Goal: Task Accomplishment & Management: Manage account settings

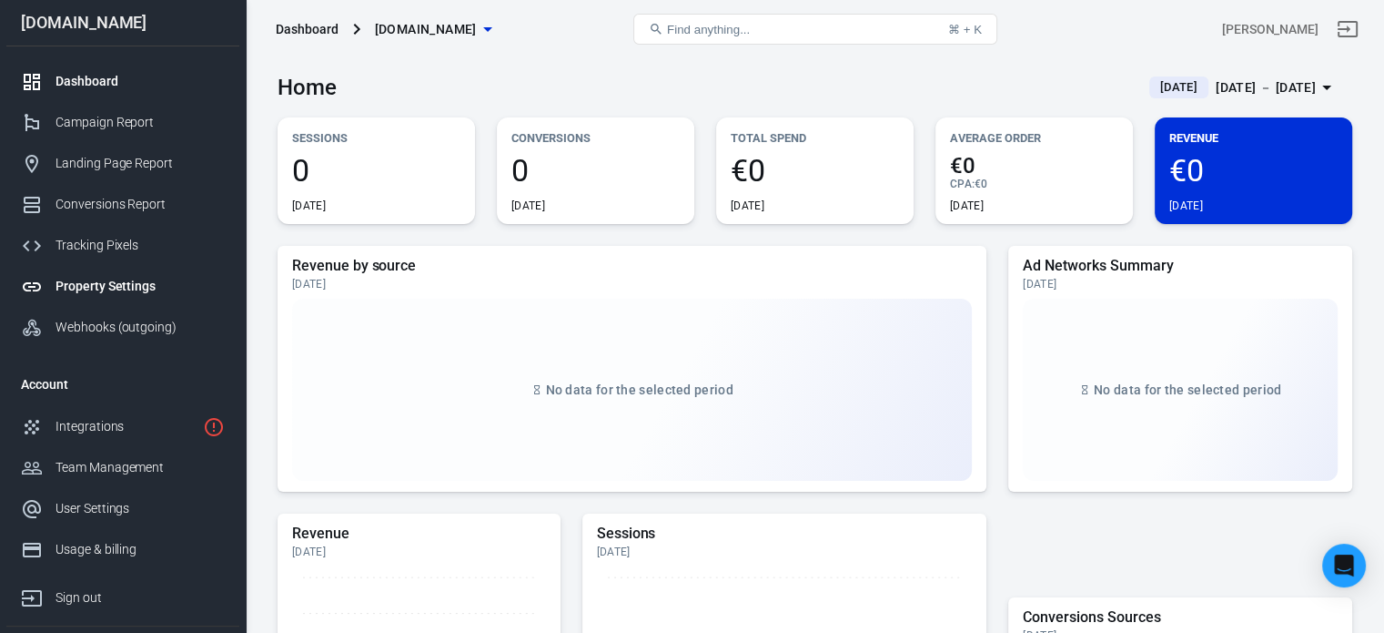
click at [113, 289] on div "Property Settings" at bounding box center [140, 286] width 169 height 19
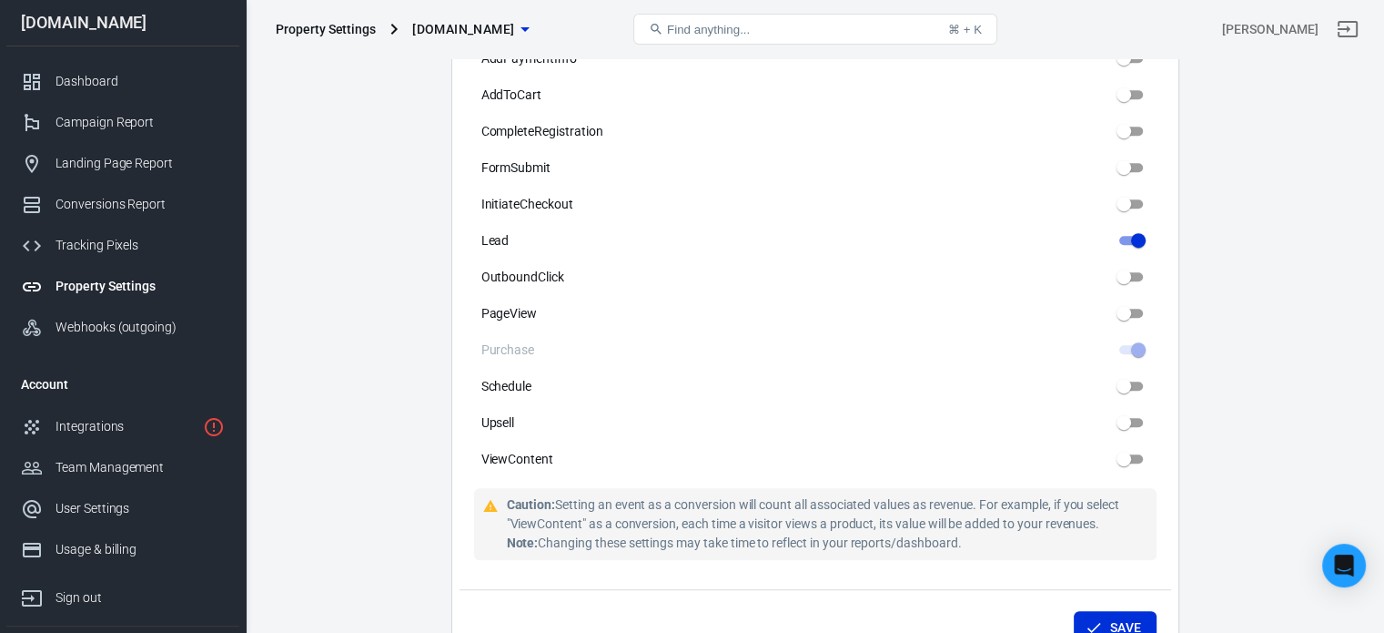
scroll to position [965, 0]
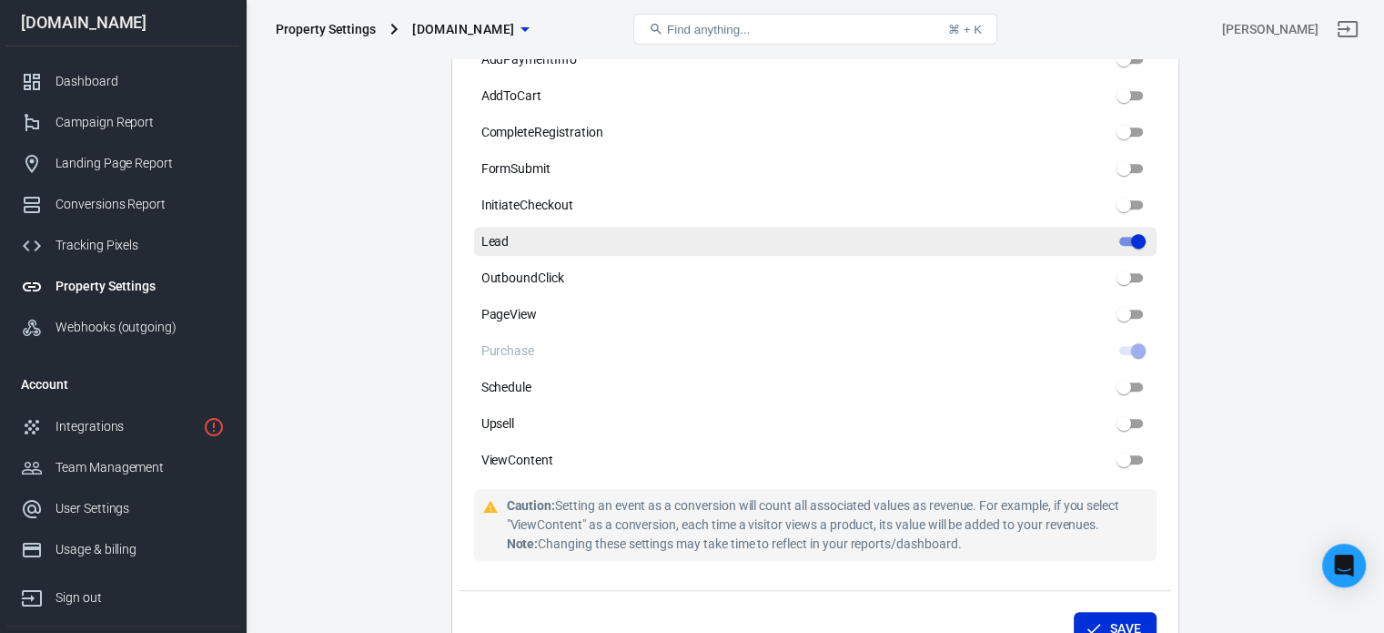
click at [1132, 240] on input "Lead" at bounding box center [1139, 241] width 66 height 22
checkbox input "false"
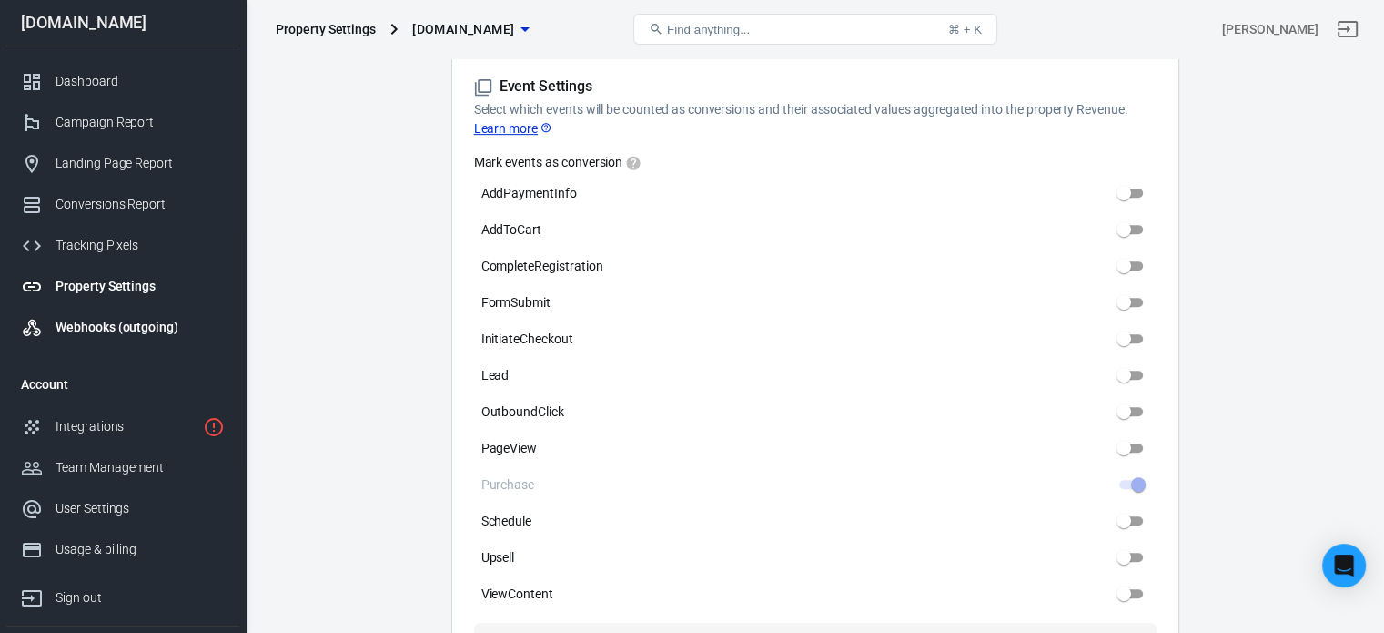
scroll to position [830, 0]
click at [104, 429] on div "Integrations" at bounding box center [126, 426] width 140 height 19
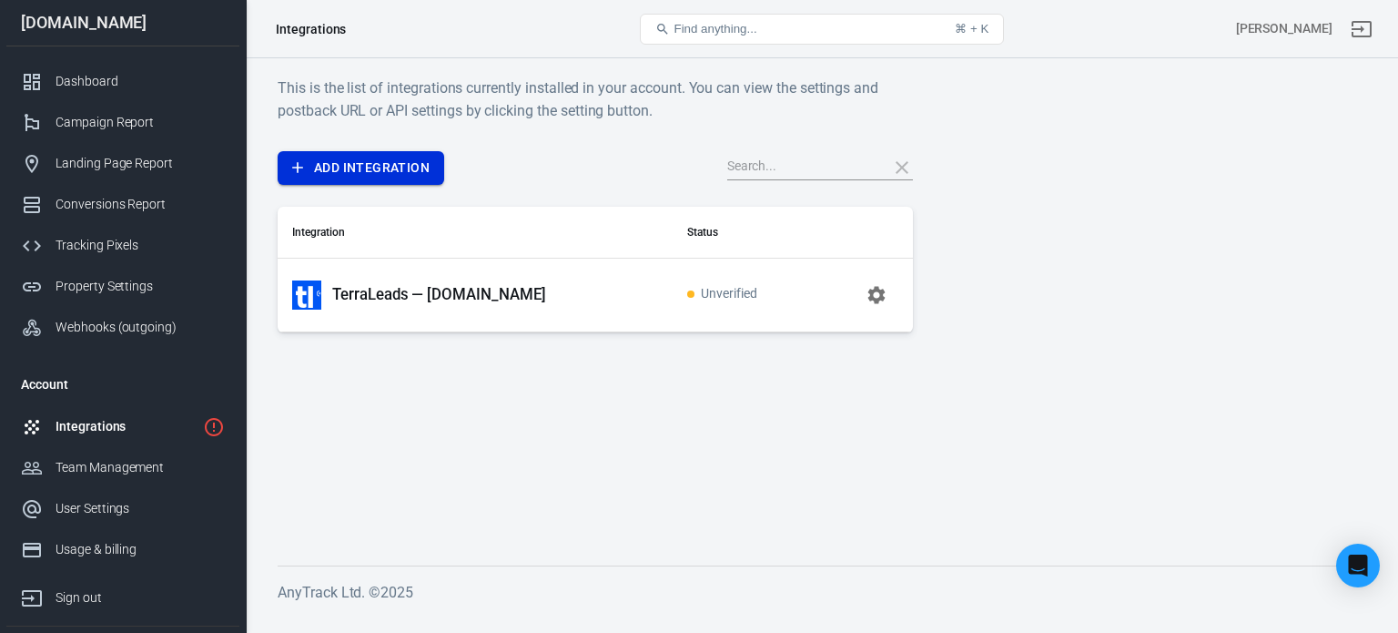
click at [339, 168] on link "Add Integration" at bounding box center [361, 168] width 167 height 34
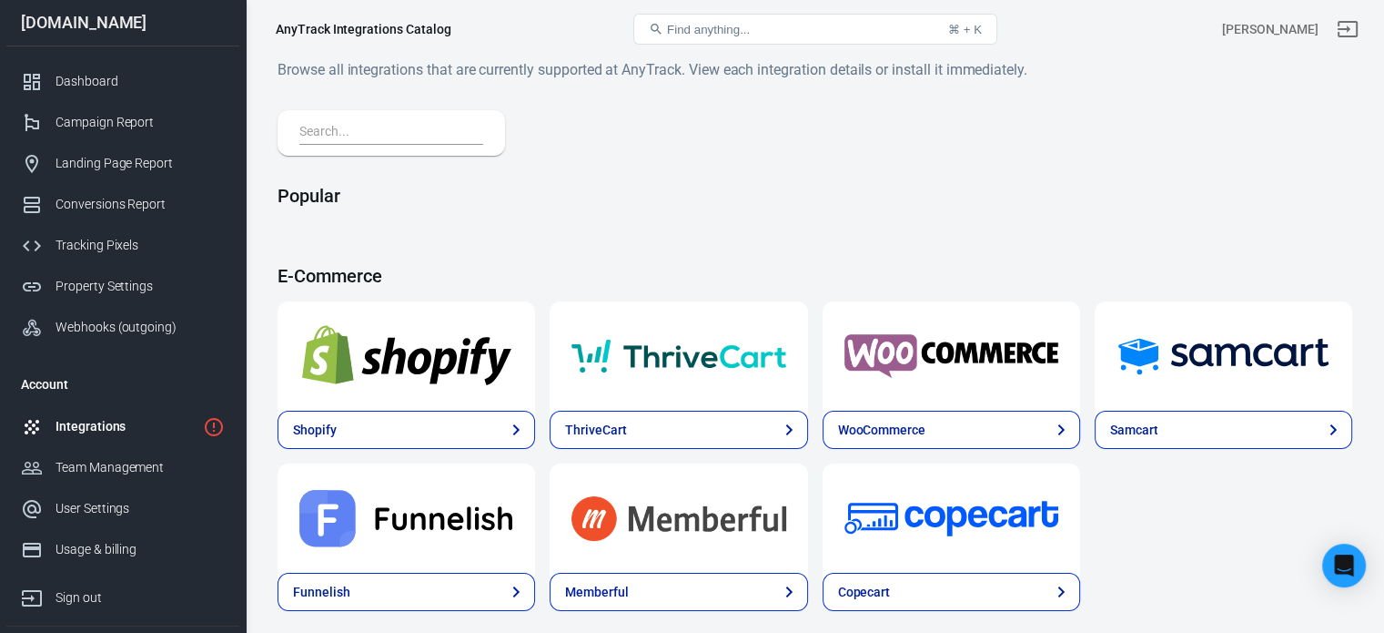
click at [422, 122] on input "text" at bounding box center [387, 133] width 177 height 24
type input "d"
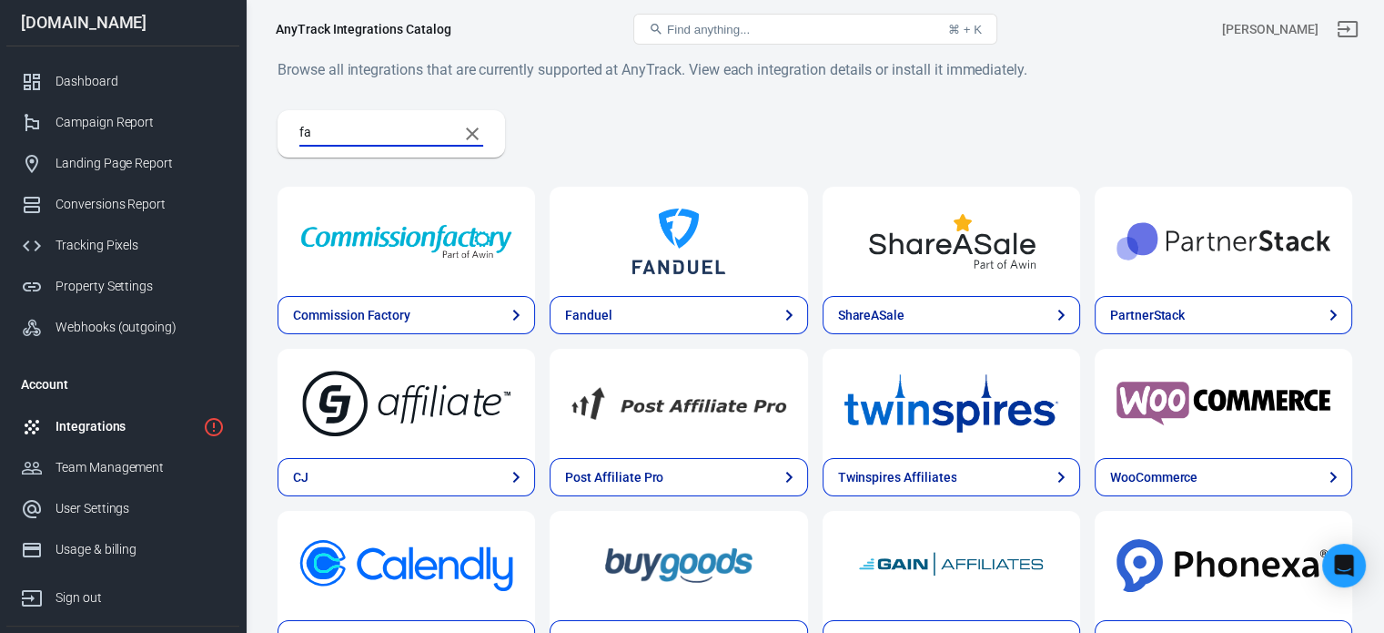
type input "f"
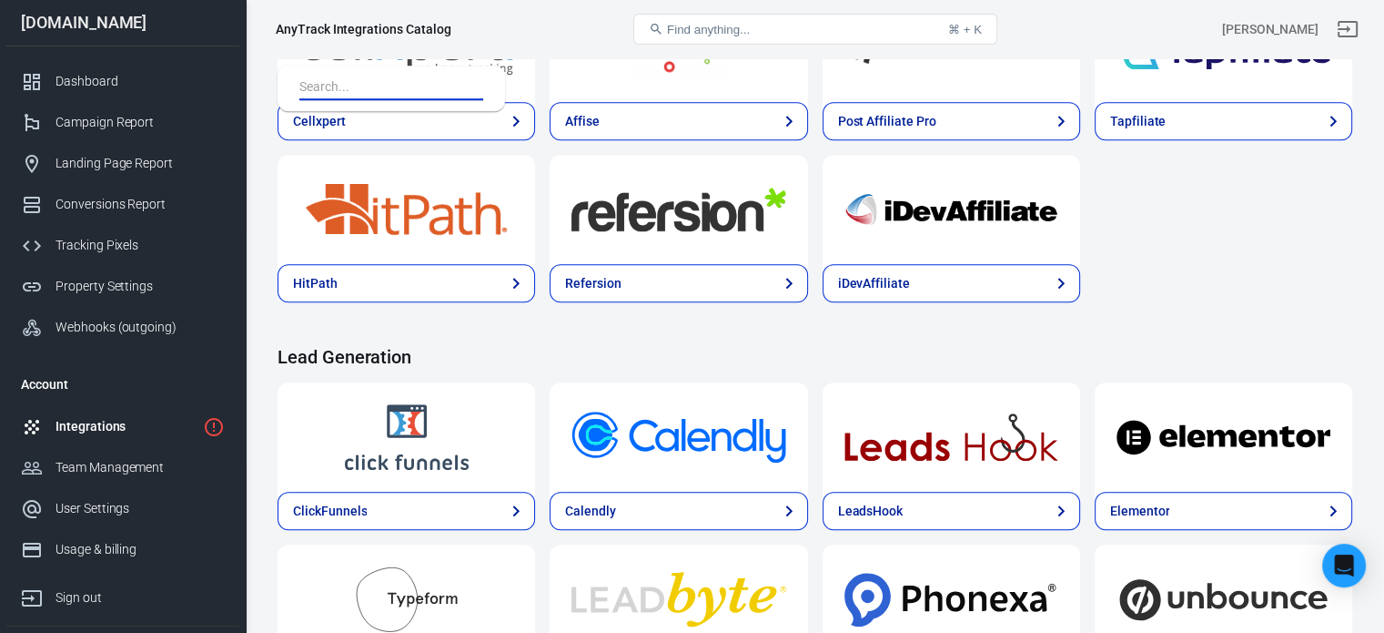
scroll to position [1314, 0]
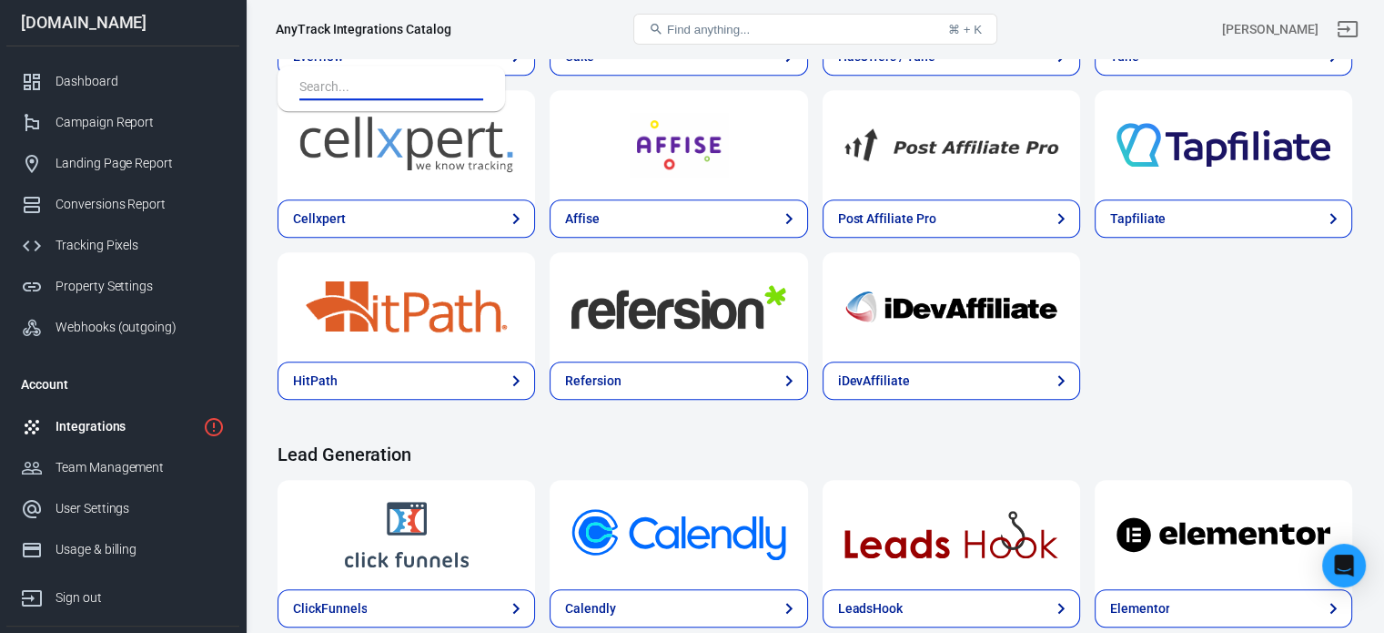
click at [142, 431] on div "Integrations" at bounding box center [126, 426] width 140 height 19
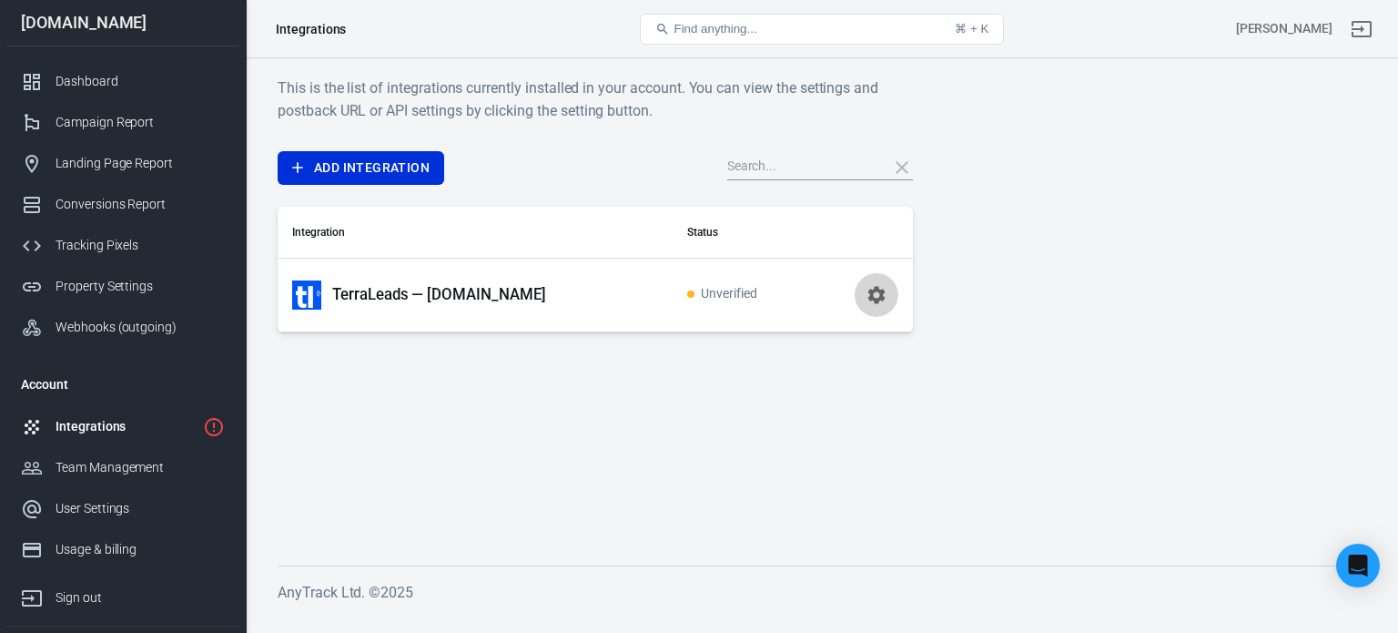
click at [866, 295] on icon "button" at bounding box center [877, 295] width 22 height 22
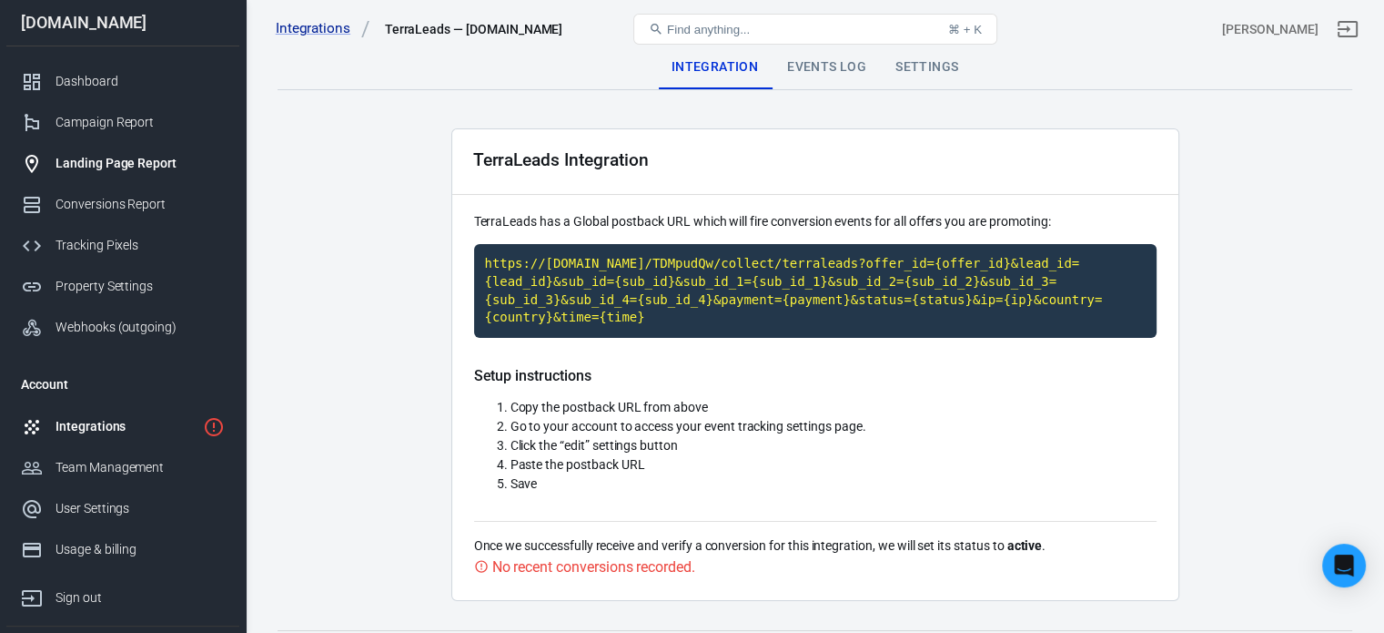
click at [133, 150] on link "Landing Page Report" at bounding box center [122, 163] width 233 height 41
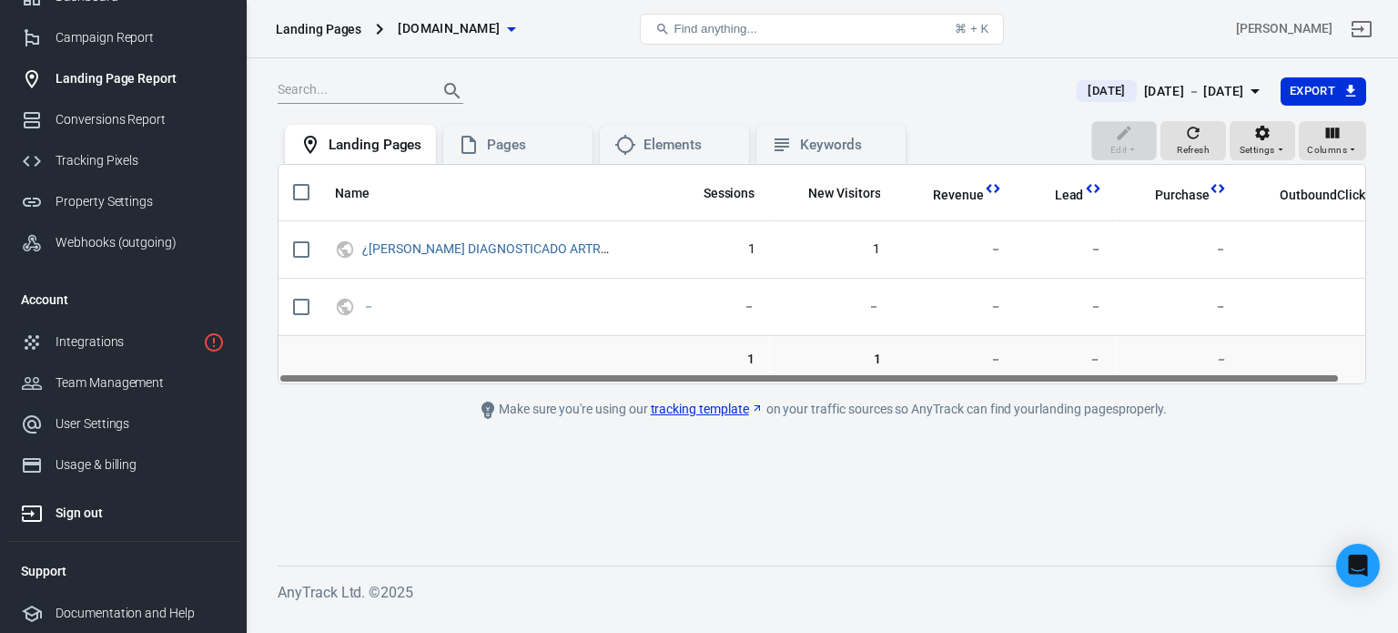
scroll to position [84, 0]
click at [514, 153] on div "Pages" at bounding box center [532, 145] width 91 height 19
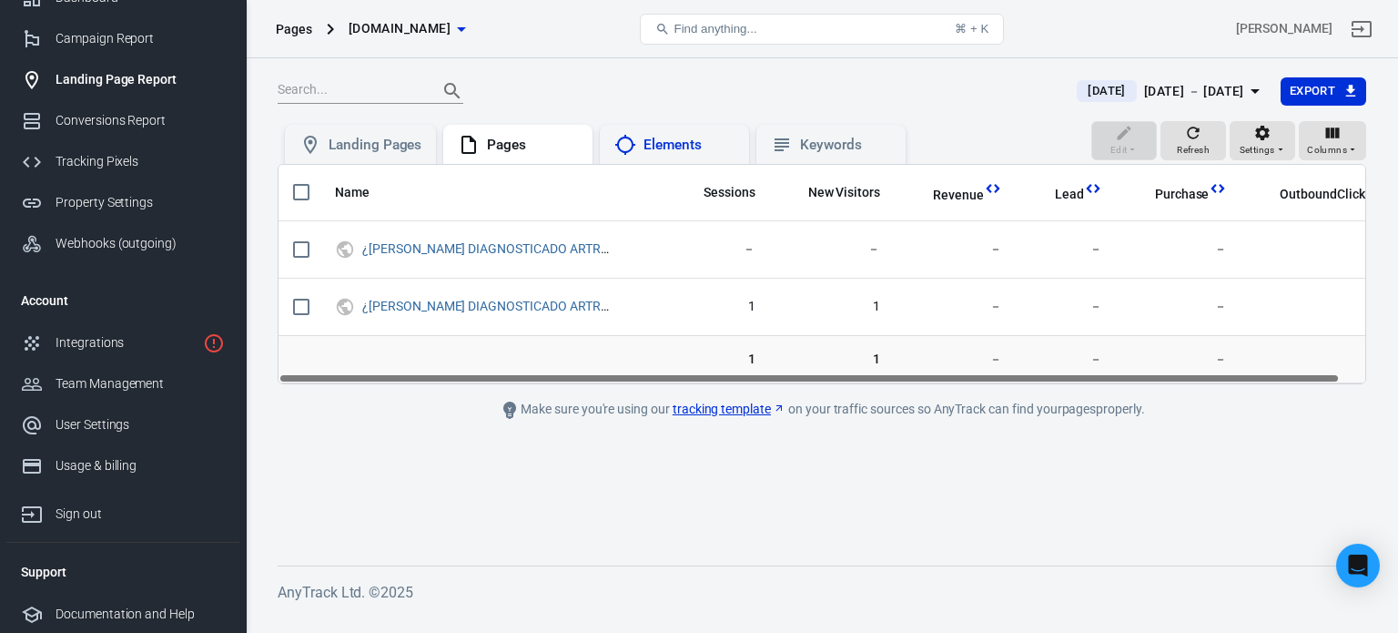
click at [694, 145] on div "Elements" at bounding box center [689, 145] width 91 height 19
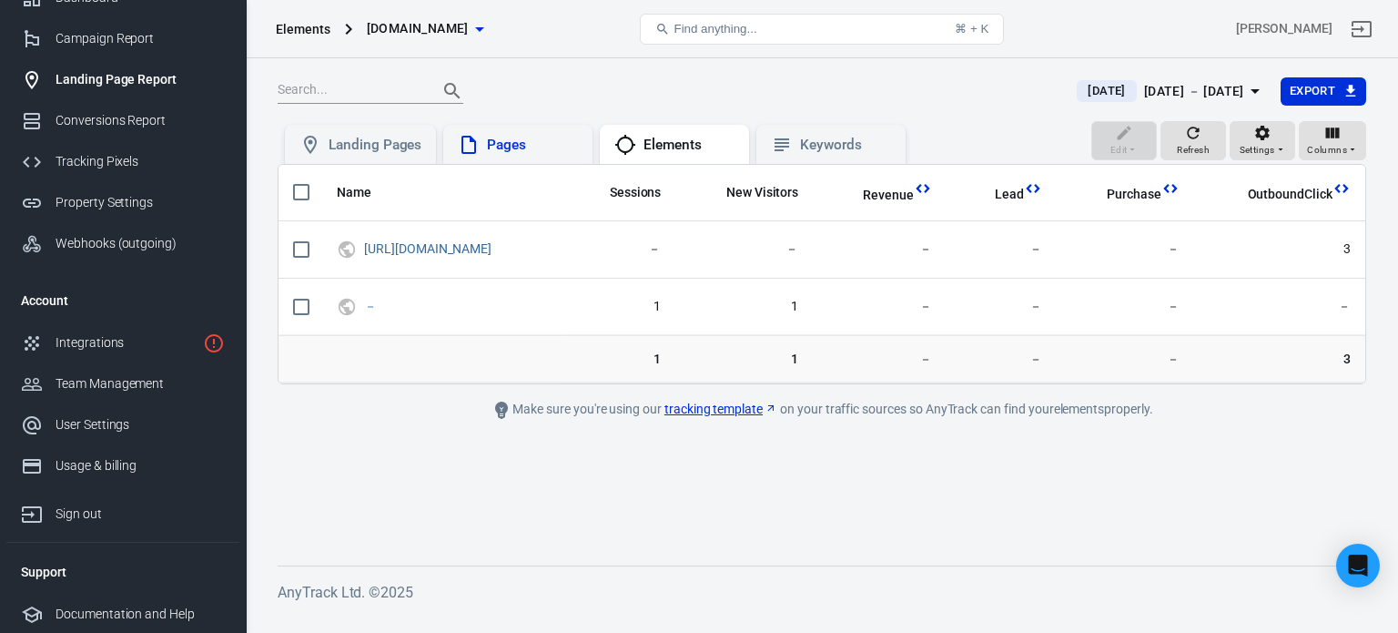
click at [505, 145] on div "Pages" at bounding box center [532, 145] width 91 height 19
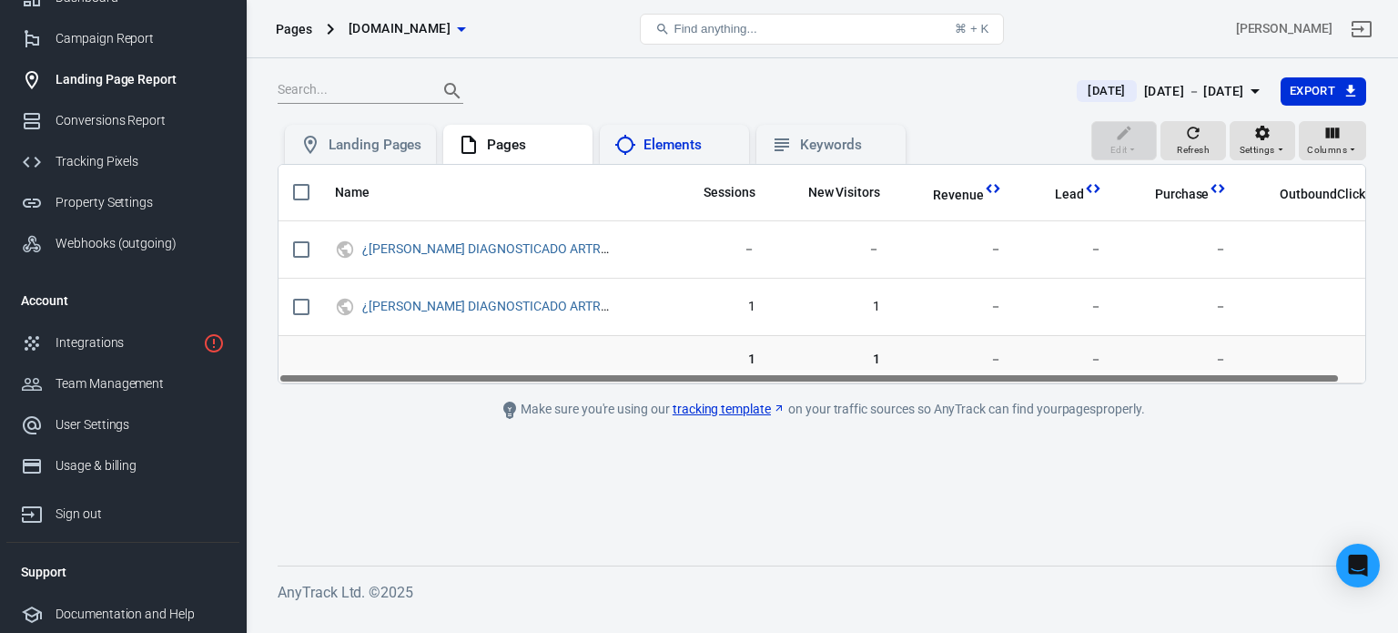
click at [658, 143] on div "Elements" at bounding box center [689, 145] width 91 height 19
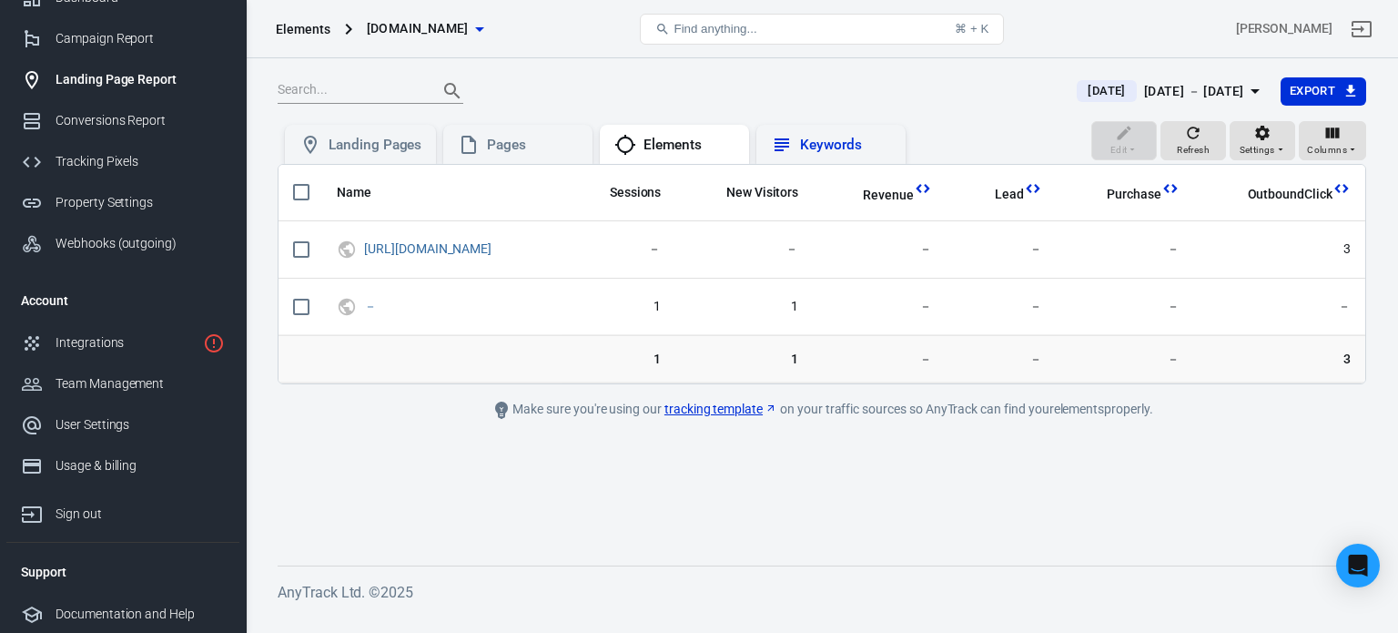
click at [804, 161] on div "Keywords" at bounding box center [830, 145] width 149 height 40
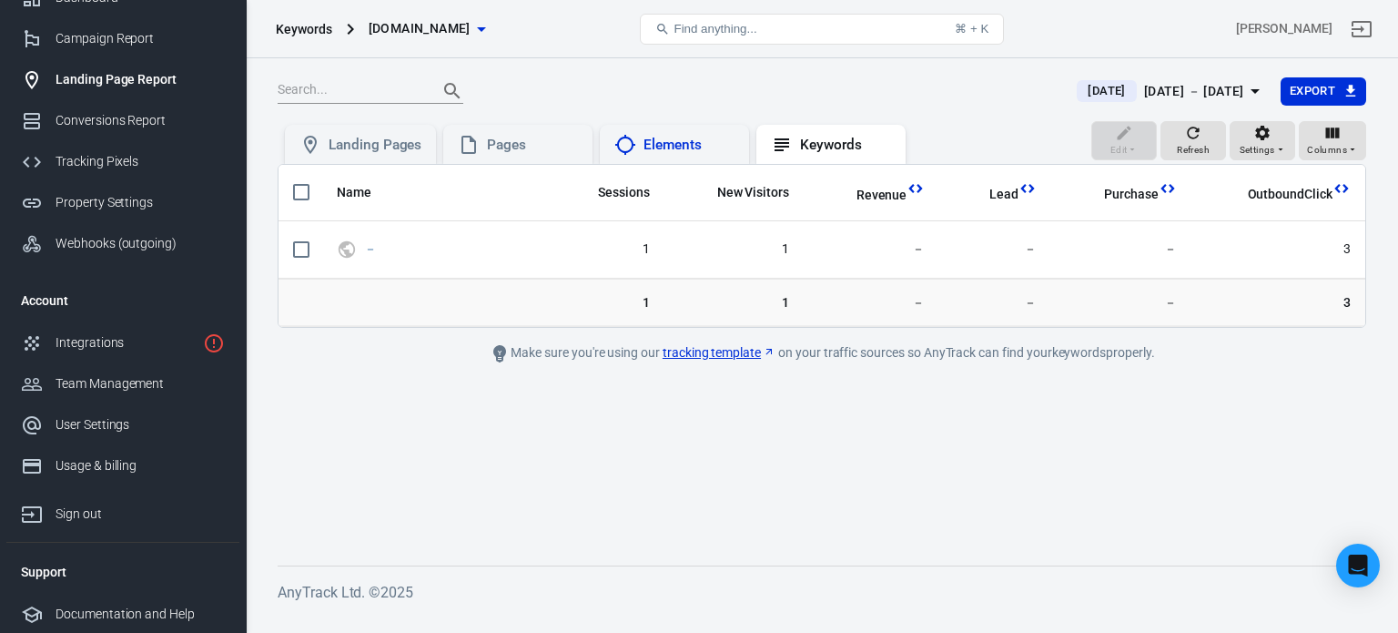
click at [648, 147] on div "Elements" at bounding box center [689, 145] width 91 height 19
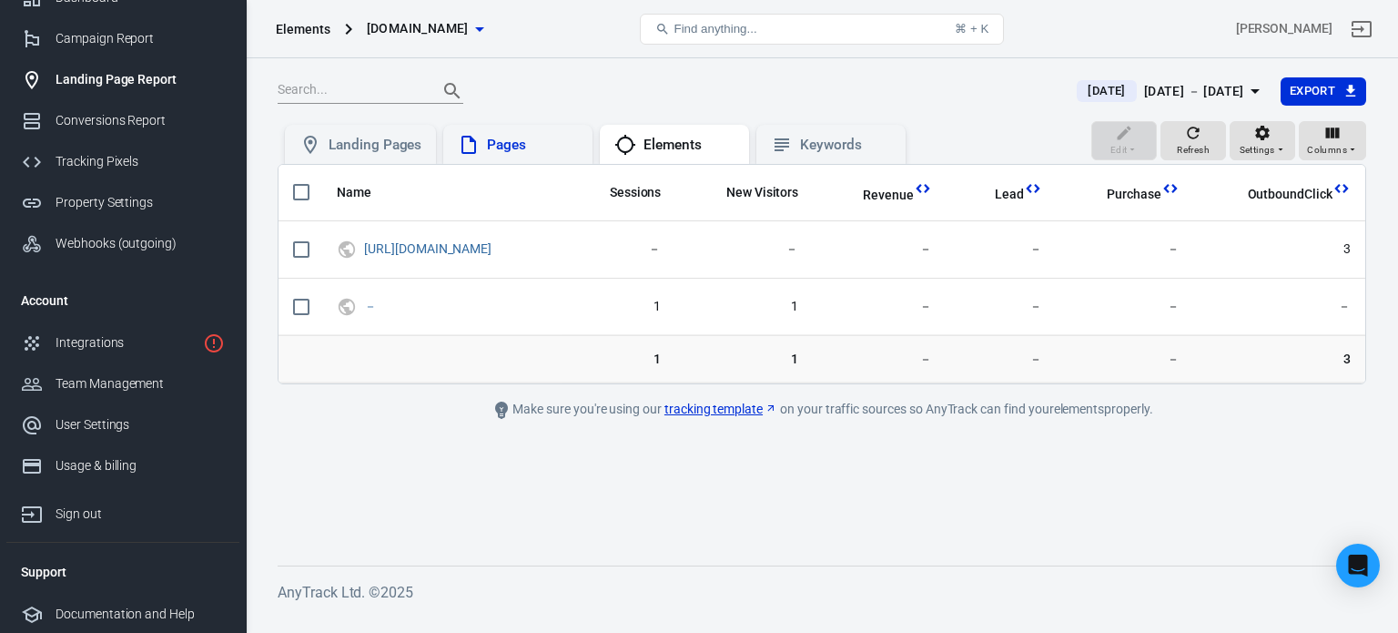
click at [522, 150] on div "Pages" at bounding box center [532, 145] width 91 height 19
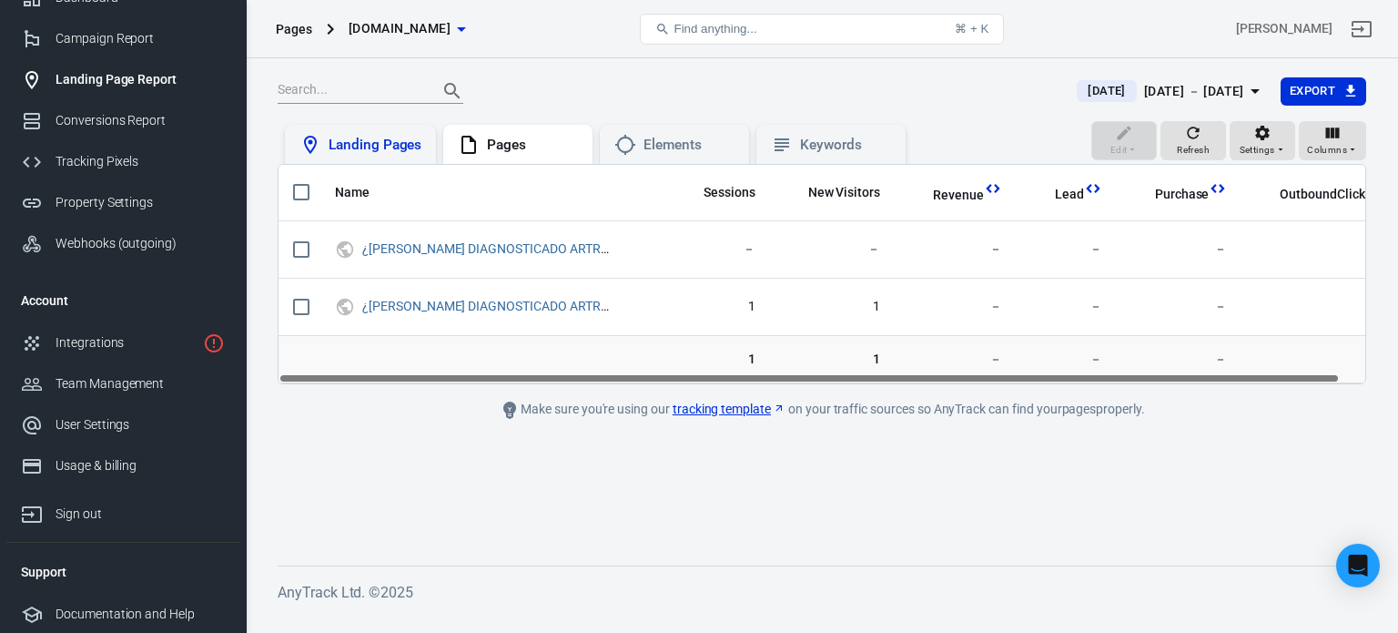
click at [416, 156] on div "Landing Pages" at bounding box center [360, 145] width 151 height 40
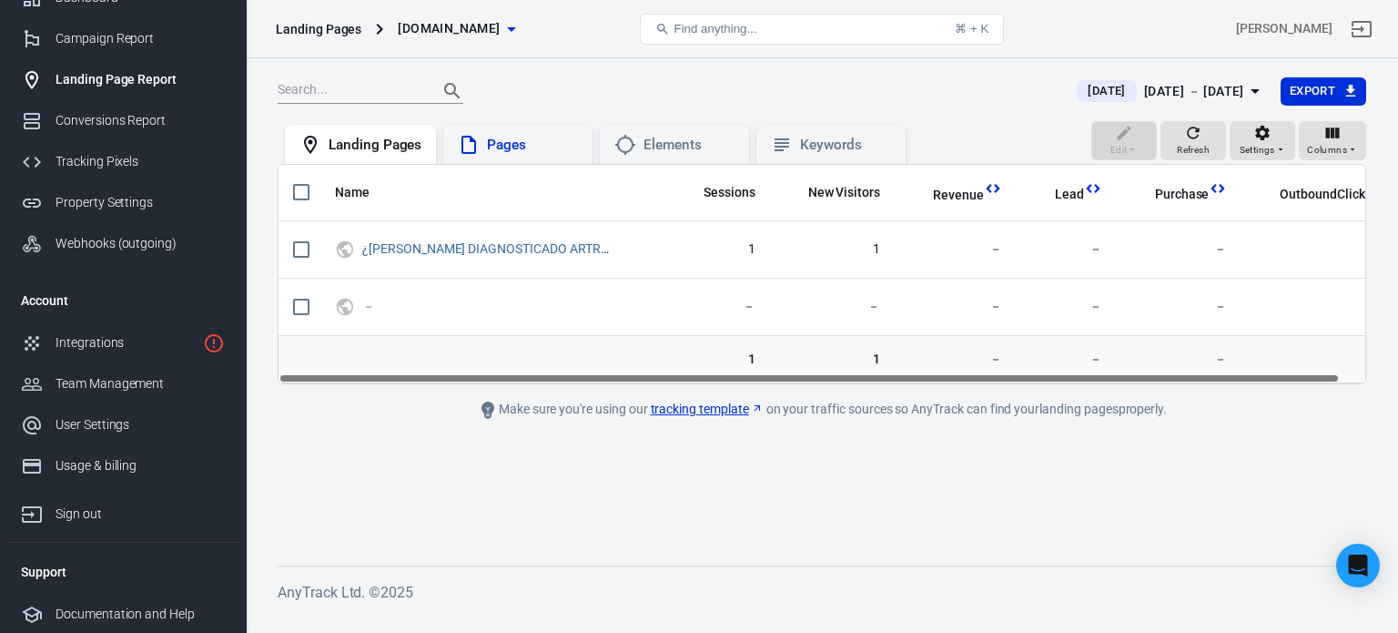
click at [520, 137] on div "Pages" at bounding box center [532, 145] width 91 height 19
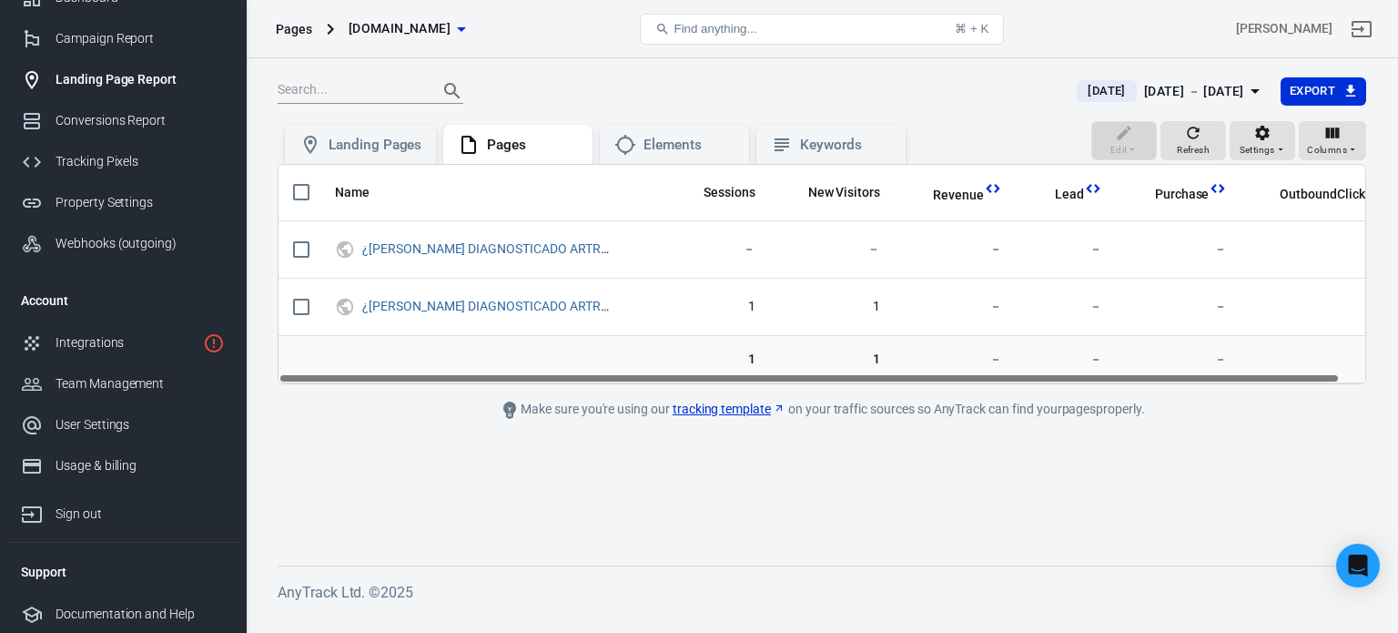
click at [386, 585] on h6 "AnyTrack Ltd. © 2025" at bounding box center [822, 592] width 1089 height 23
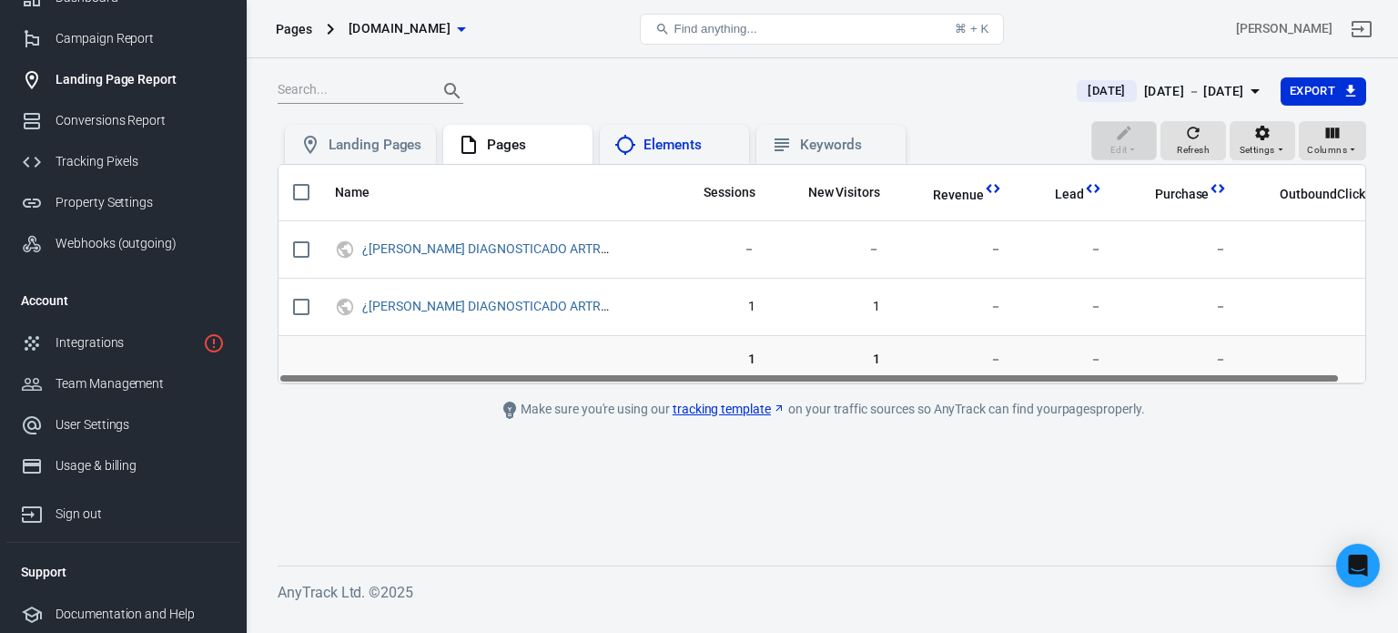
click at [691, 137] on div "Elements" at bounding box center [689, 145] width 91 height 19
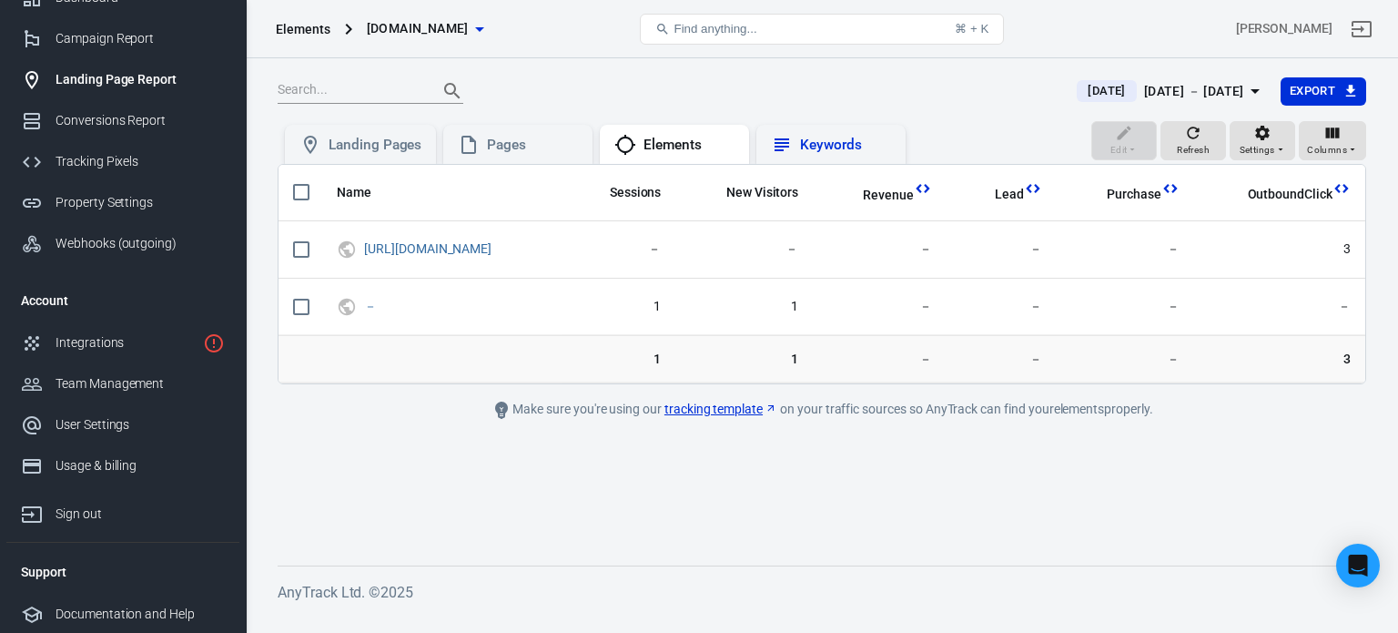
click at [821, 151] on div "Keywords" at bounding box center [845, 145] width 91 height 19
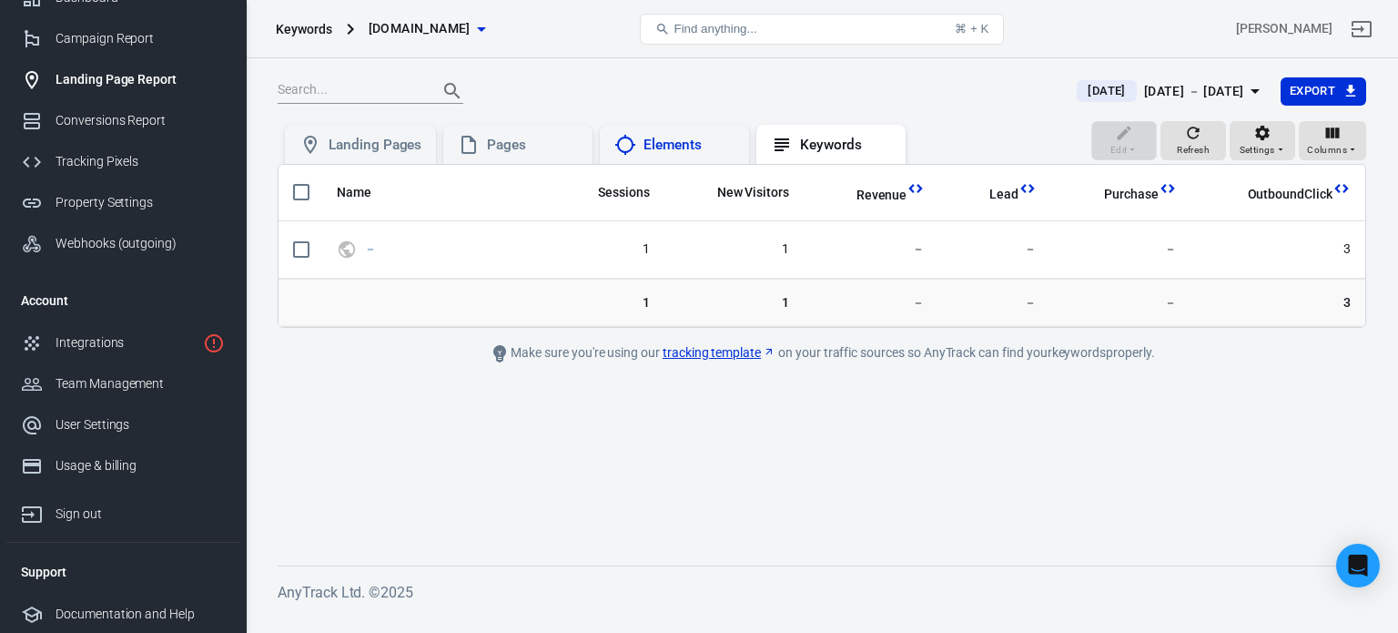
click at [692, 137] on div "Elements" at bounding box center [689, 145] width 91 height 19
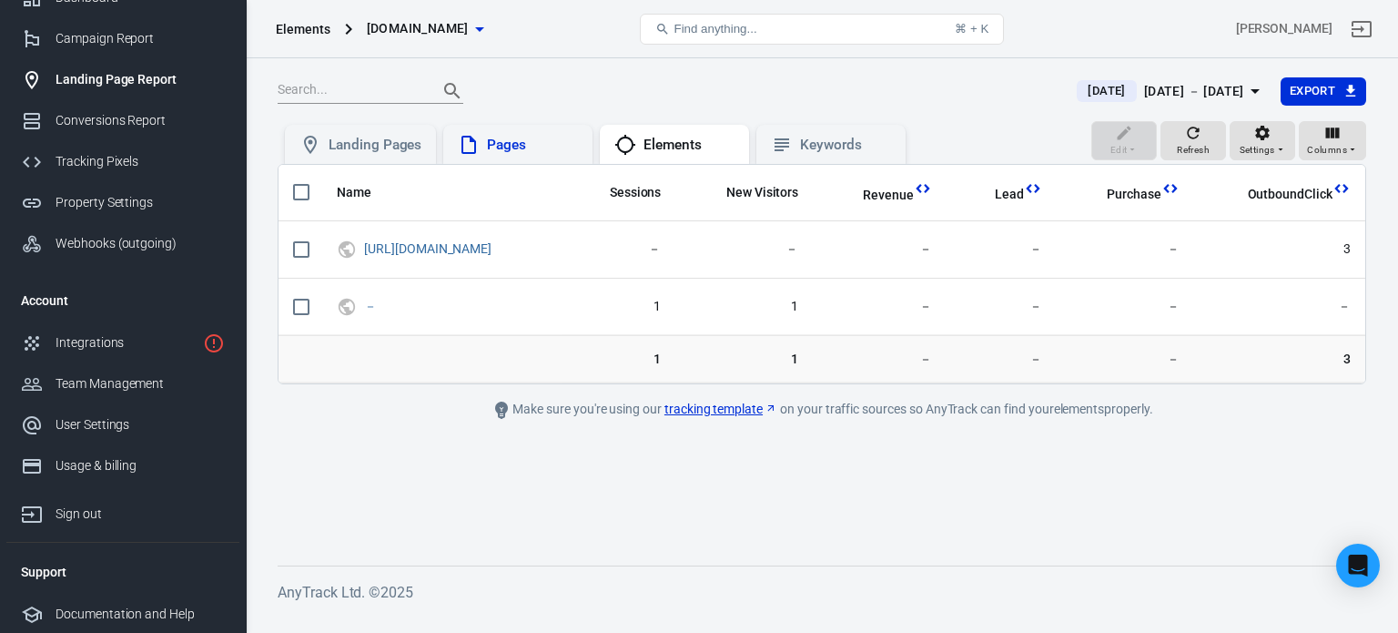
click at [518, 147] on div "Pages" at bounding box center [532, 145] width 91 height 19
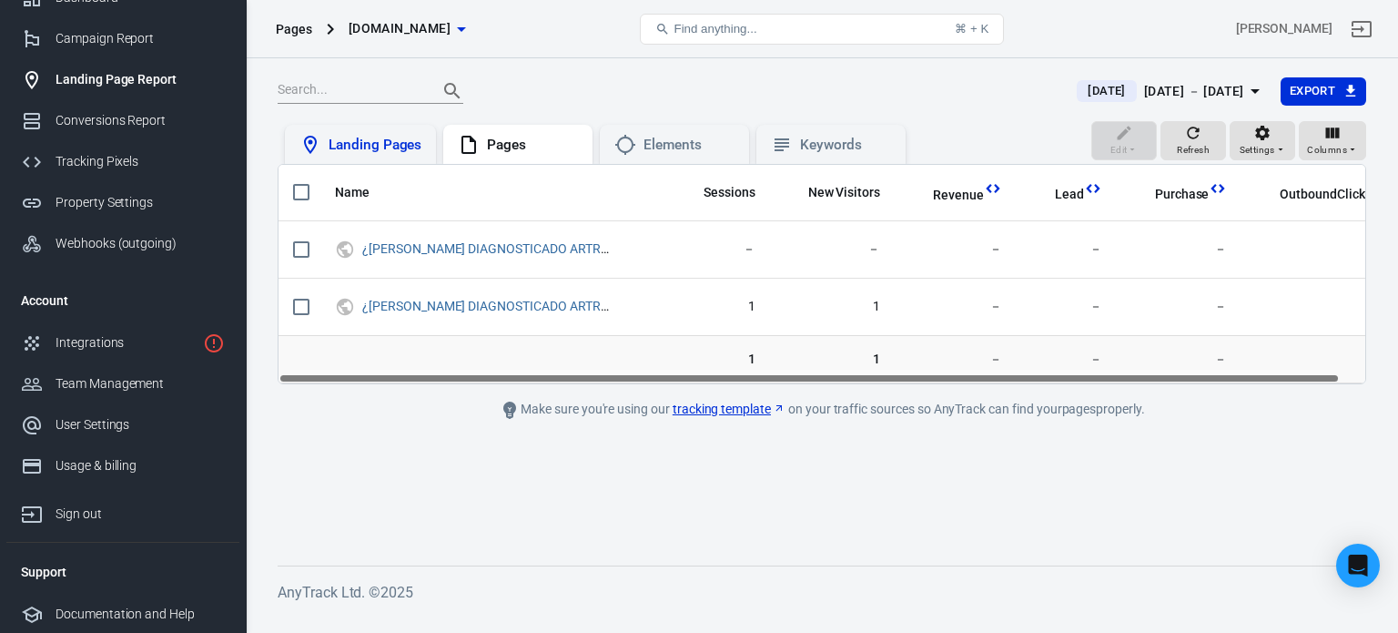
click at [331, 162] on div "Landing Pages" at bounding box center [360, 145] width 151 height 40
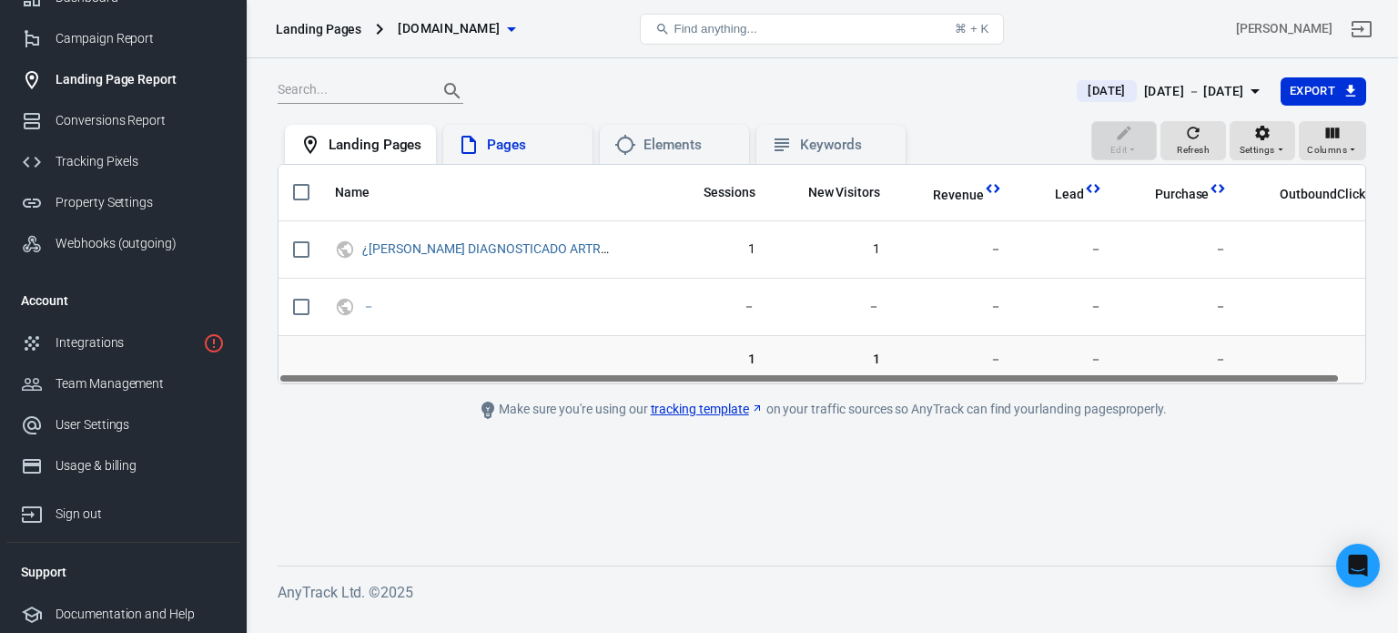
click at [501, 137] on div "Pages" at bounding box center [532, 145] width 91 height 19
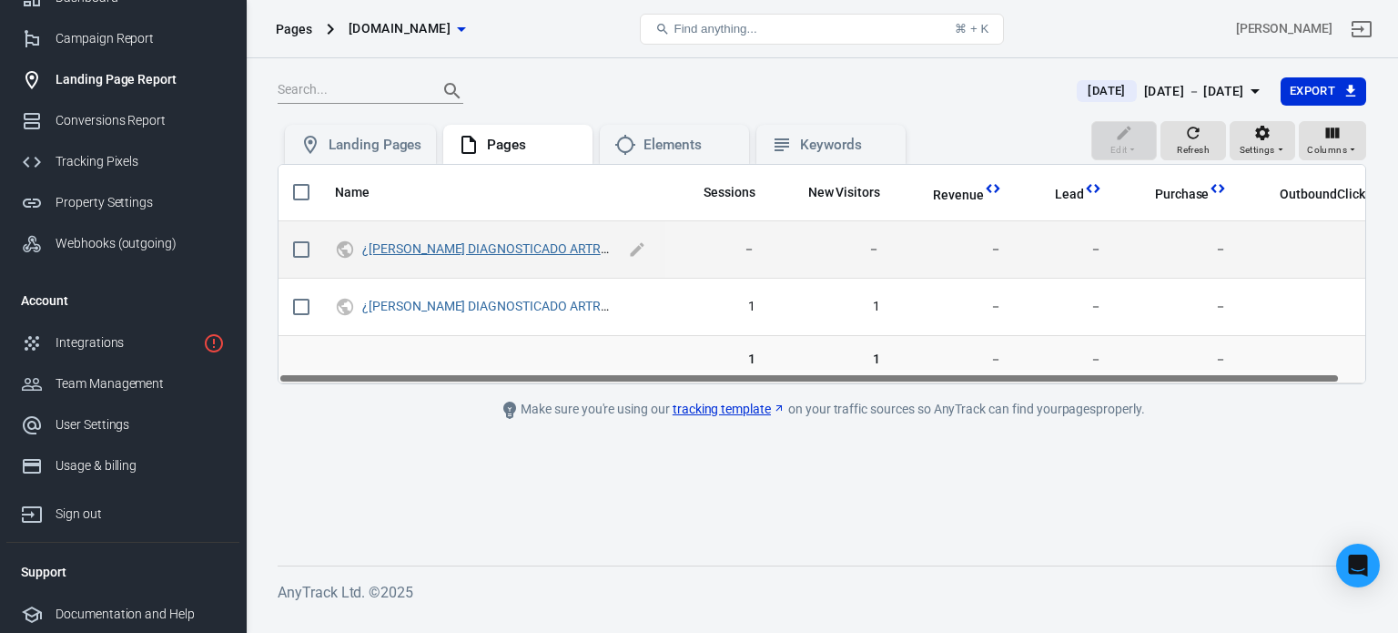
click at [492, 245] on link "¿TE HAN DIAGNOSTICADO ARTROSIS ARTICULAR? - Noticias de Salud" at bounding box center [585, 248] width 446 height 15
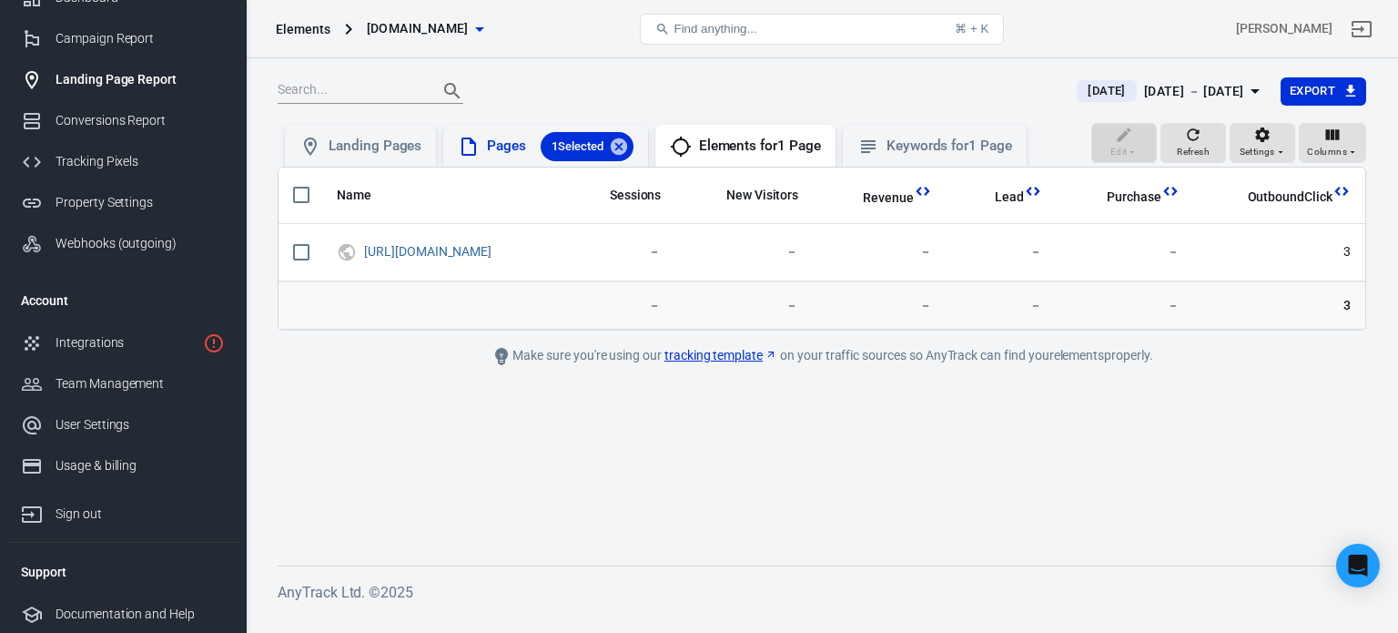
click at [507, 132] on div "Pages 1 Selected" at bounding box center [560, 146] width 146 height 29
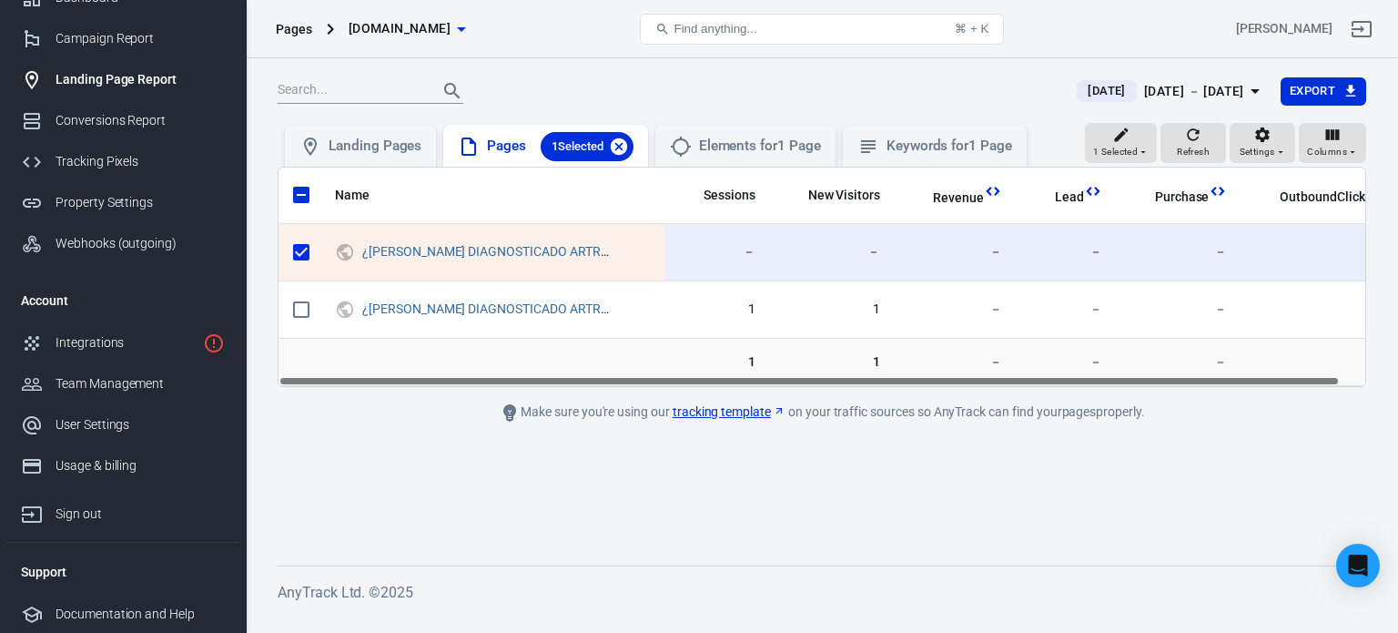
click at [624, 146] on icon at bounding box center [619, 145] width 16 height 16
checkbox input "false"
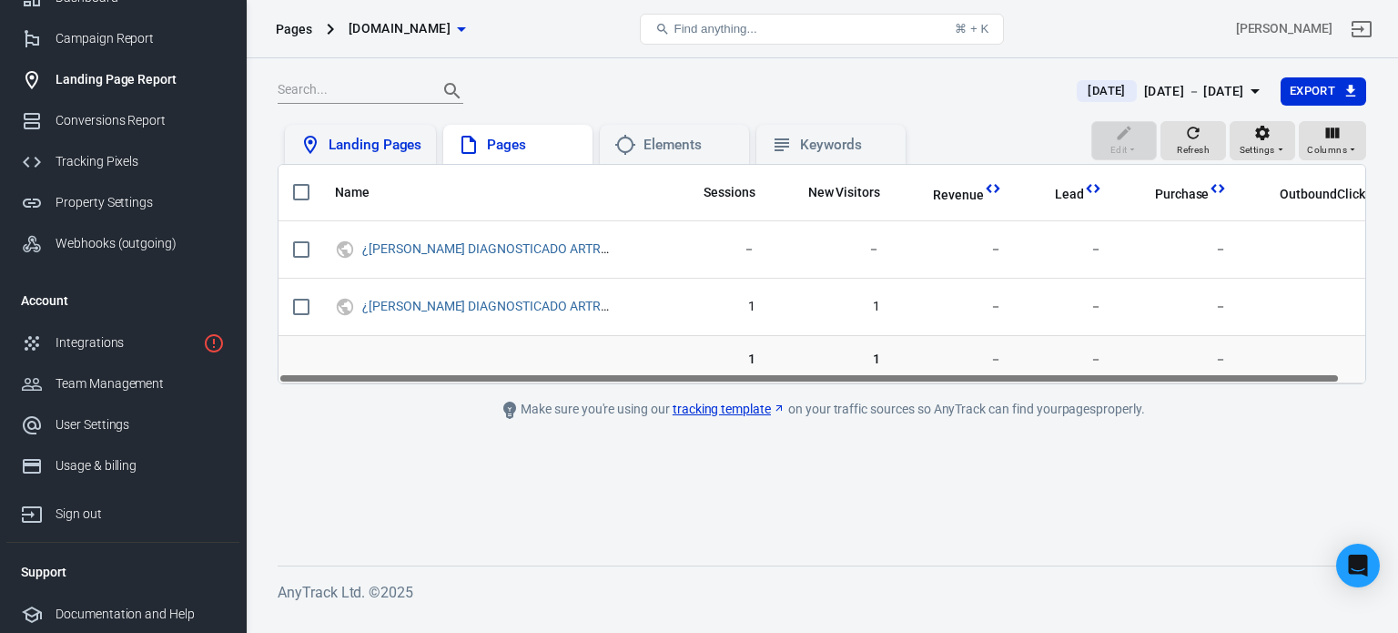
click at [383, 136] on div "Landing Pages" at bounding box center [375, 145] width 93 height 19
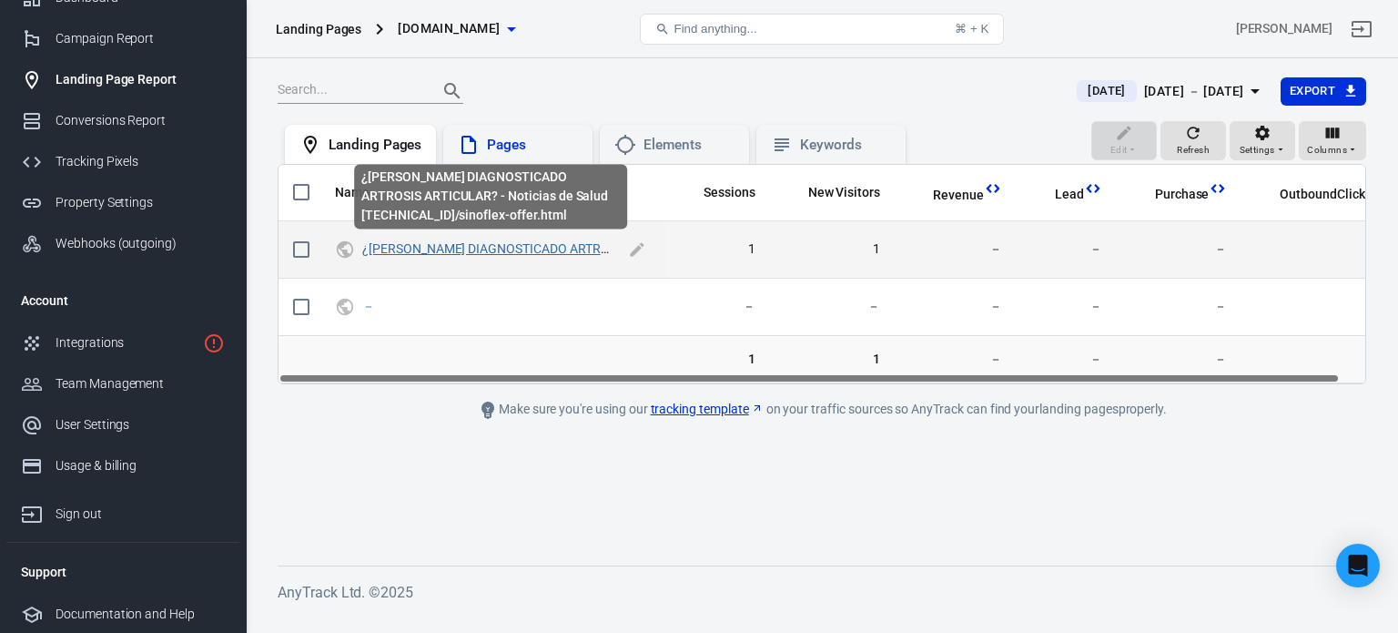
click at [492, 246] on link "¿TE HAN DIAGNOSTICADO ARTROSIS ARTICULAR? - Noticias de Salud" at bounding box center [585, 248] width 446 height 15
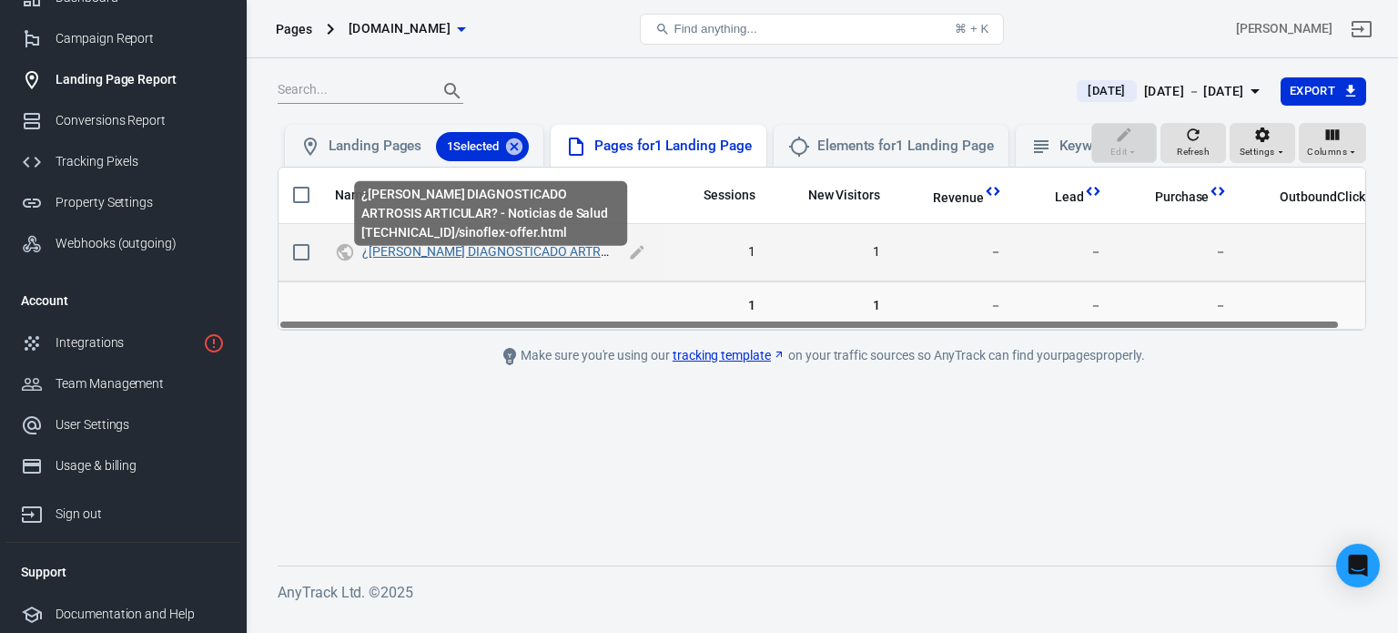
click at [502, 258] on link "¿TE HAN DIAGNOSTICADO ARTROSIS ARTICULAR? - Noticias de Salud" at bounding box center [585, 251] width 446 height 15
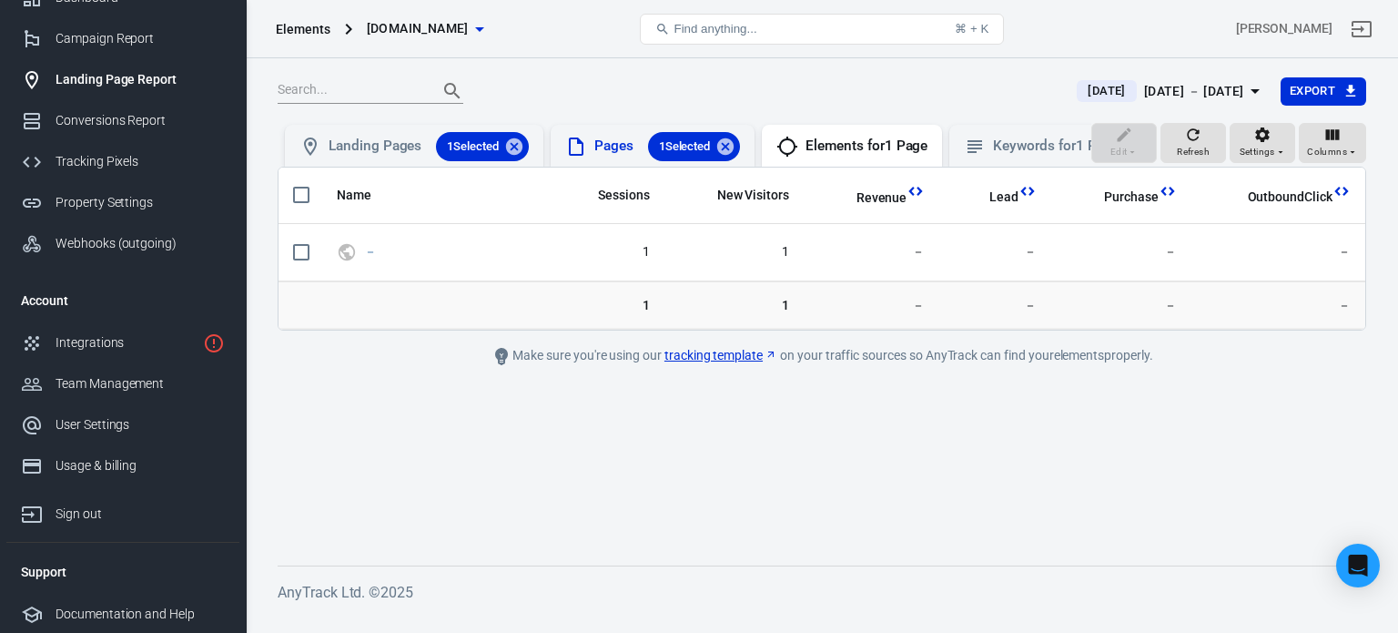
click at [601, 152] on div "Pages 1 Selected" at bounding box center [667, 146] width 146 height 29
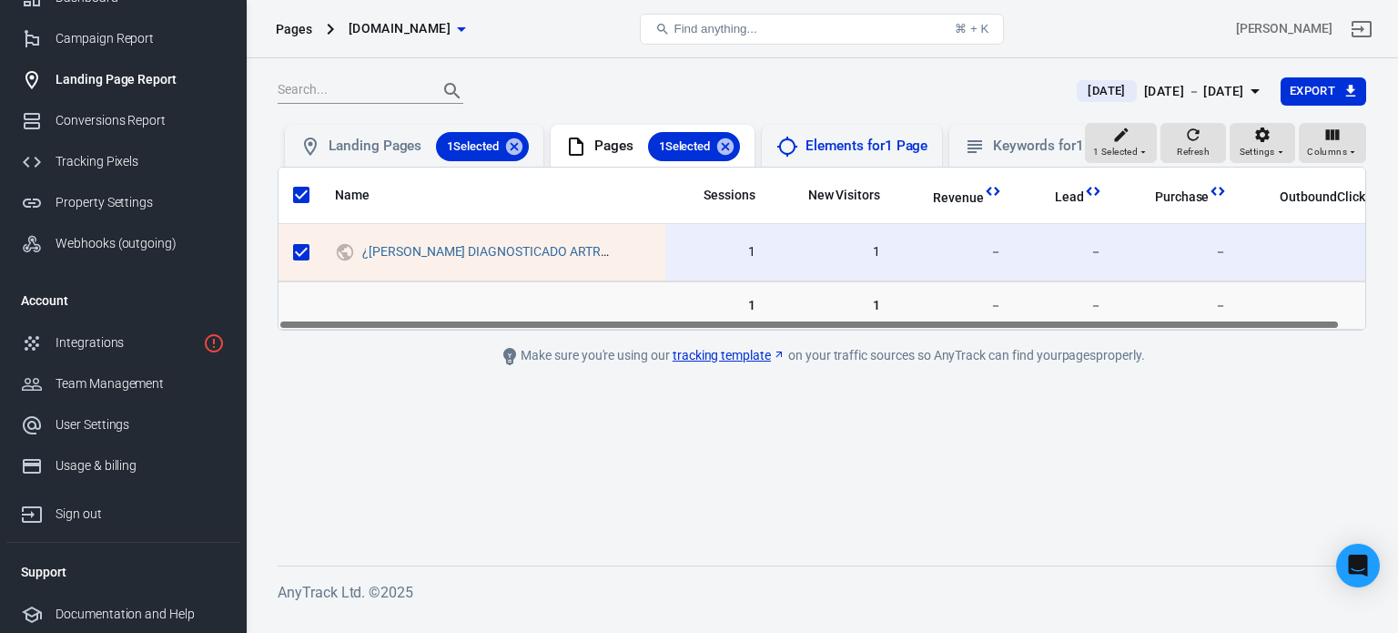
click at [797, 154] on icon at bounding box center [787, 147] width 22 height 22
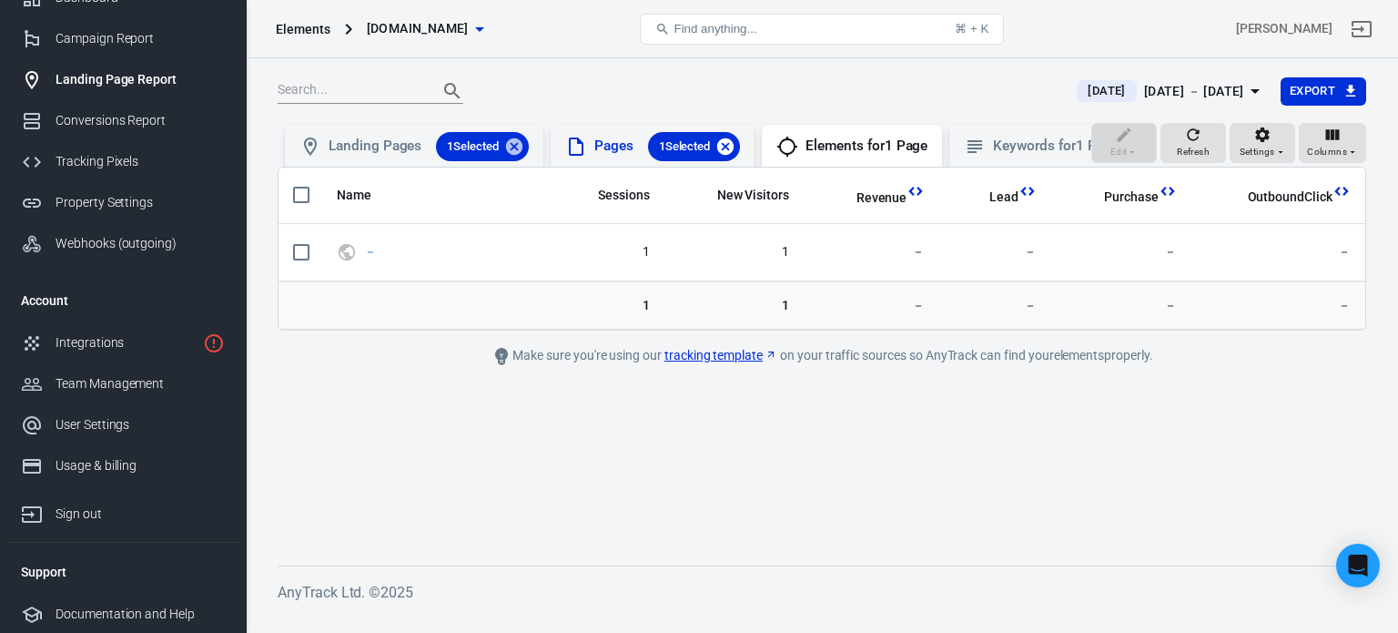
click at [730, 150] on icon at bounding box center [725, 145] width 16 height 16
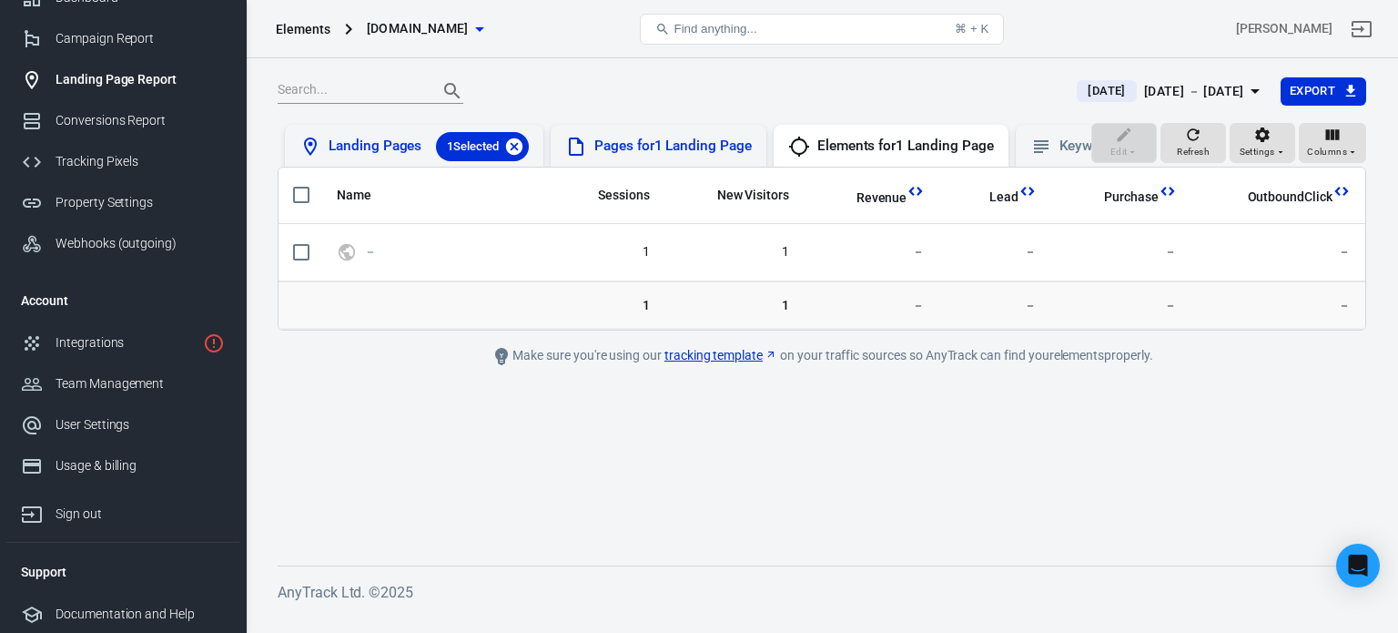
click at [517, 147] on icon at bounding box center [514, 145] width 16 height 16
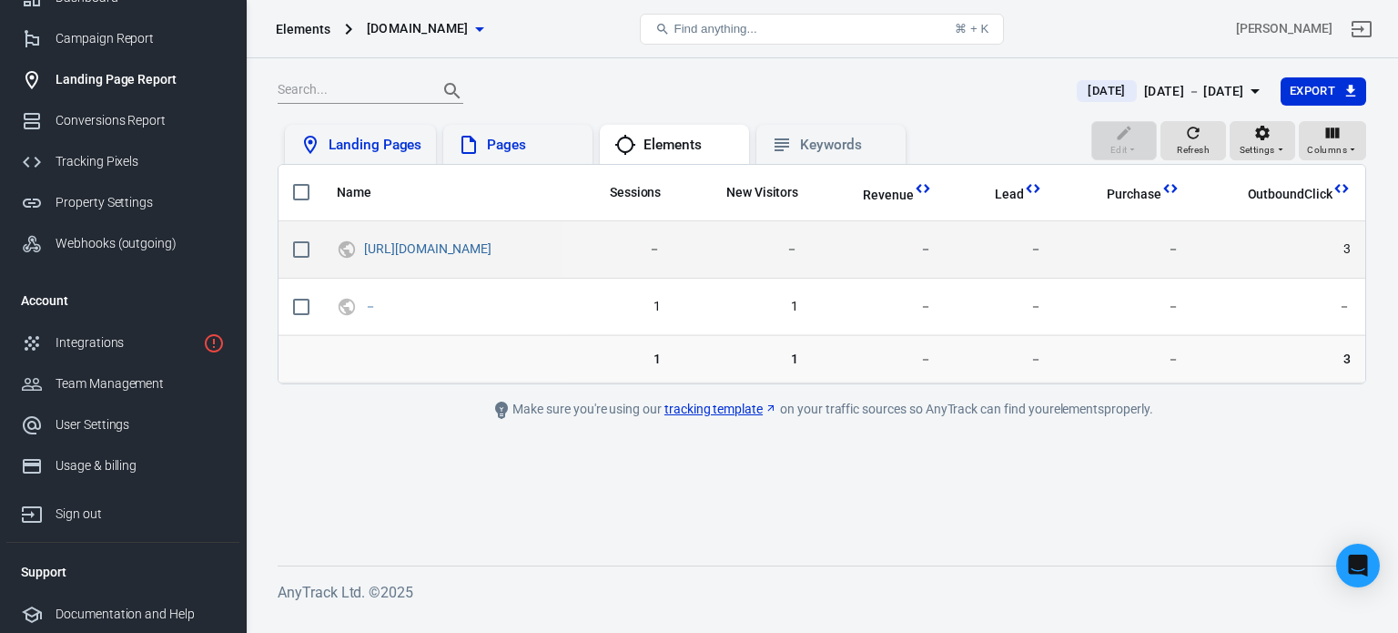
click at [301, 242] on input "scrollable content" at bounding box center [301, 249] width 38 height 38
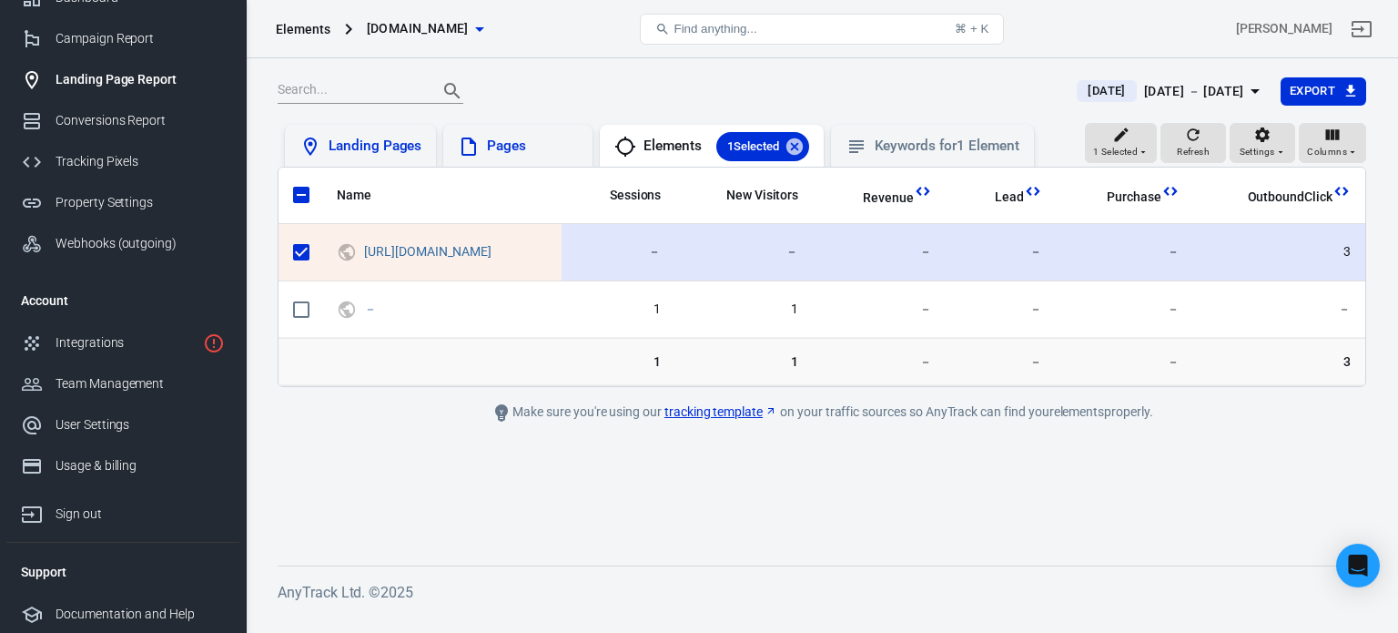
click at [301, 248] on input "scrollable content" at bounding box center [301, 252] width 38 height 38
checkbox input "false"
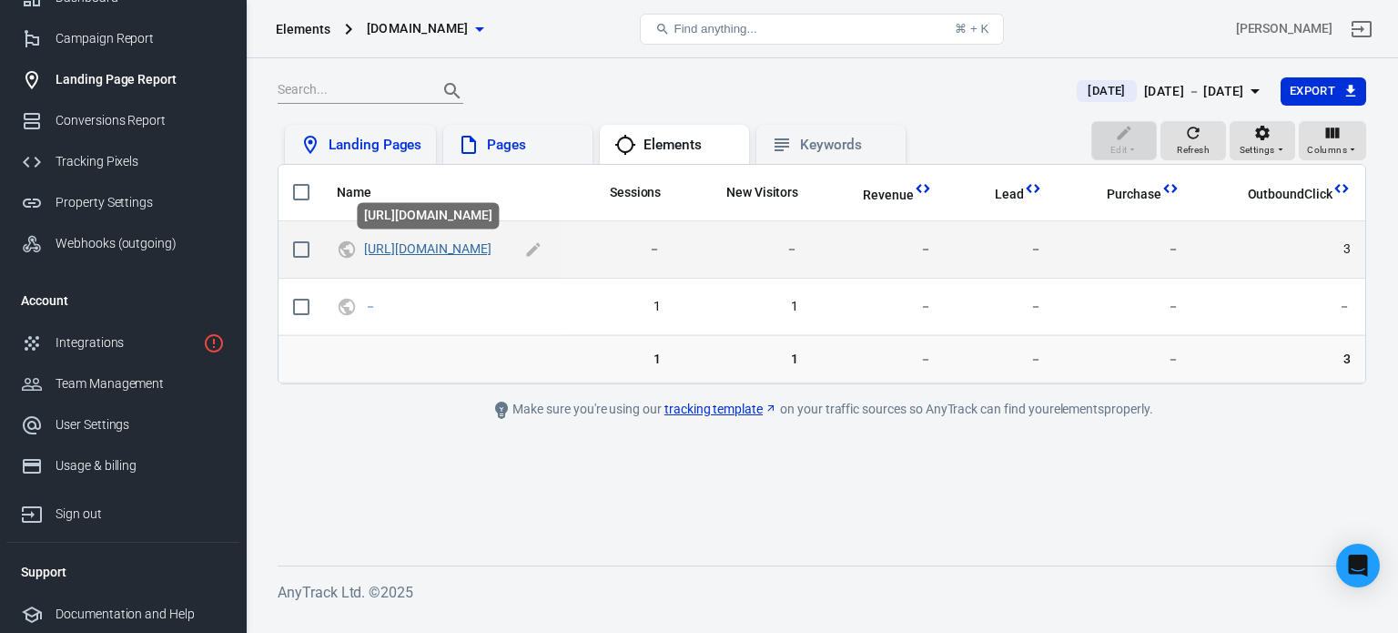
click at [486, 247] on link "https://tl-track.com/tracker/vRUH" at bounding box center [427, 248] width 127 height 15
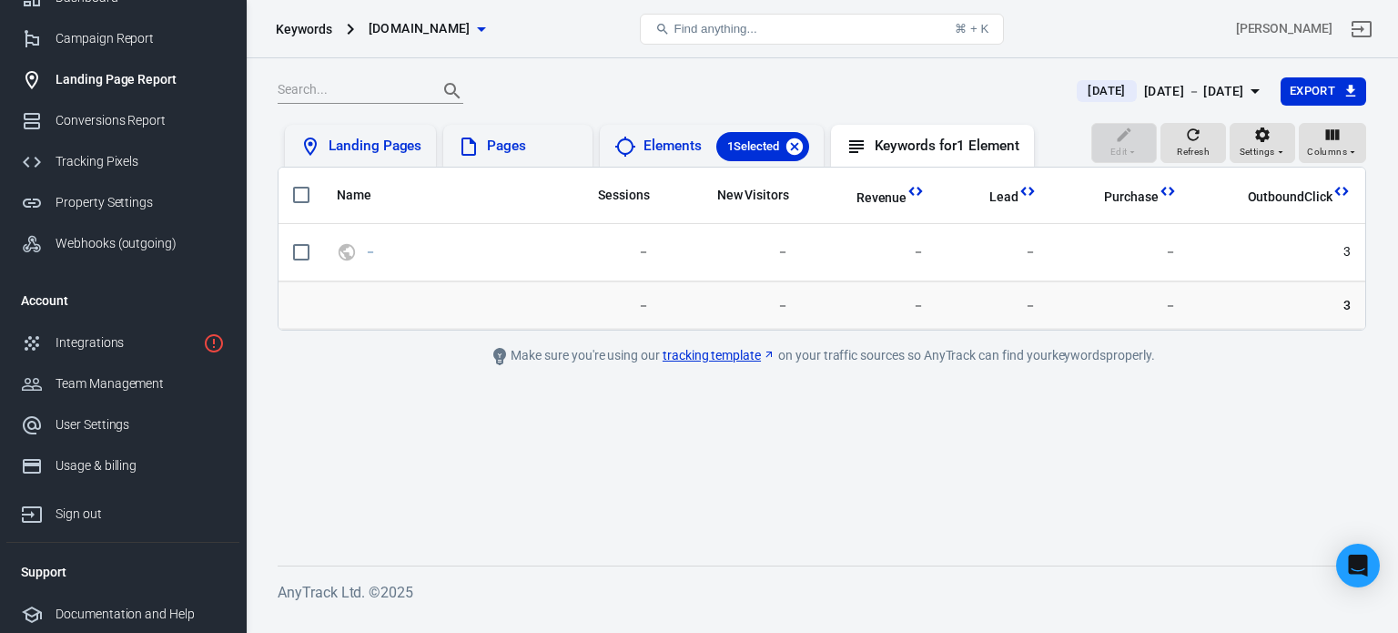
click at [791, 146] on icon at bounding box center [794, 145] width 16 height 16
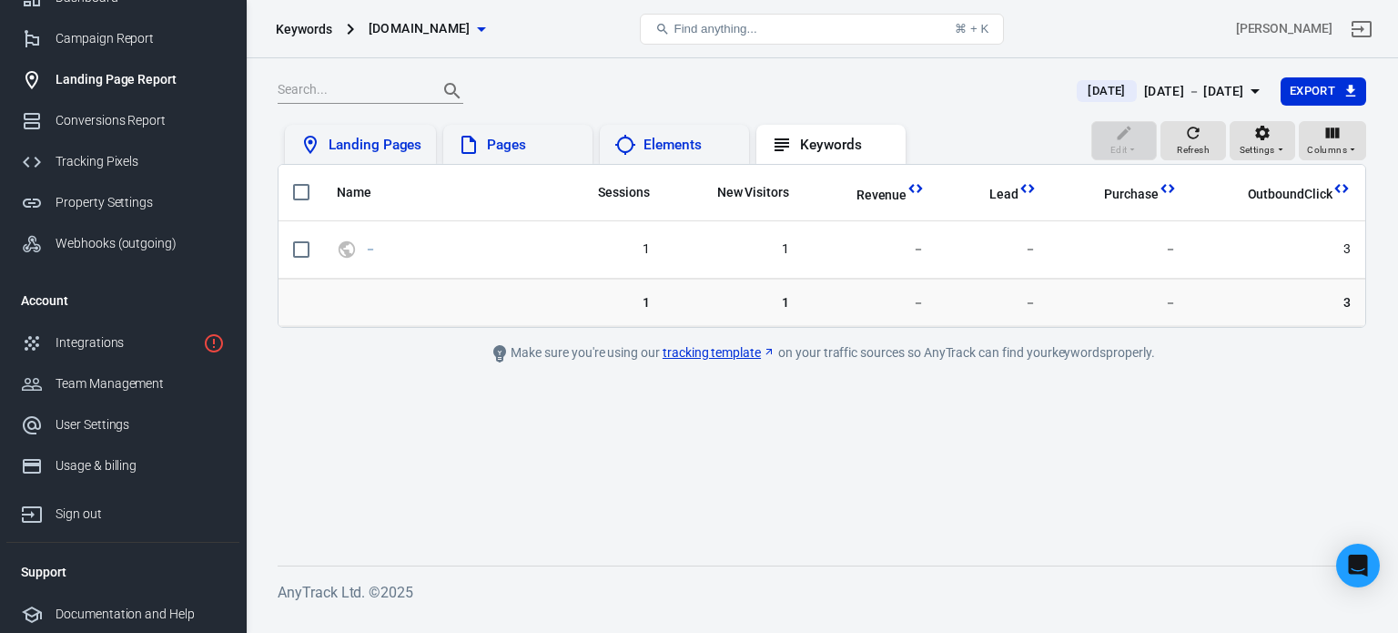
click at [396, 141] on div "Landing Pages" at bounding box center [375, 145] width 93 height 19
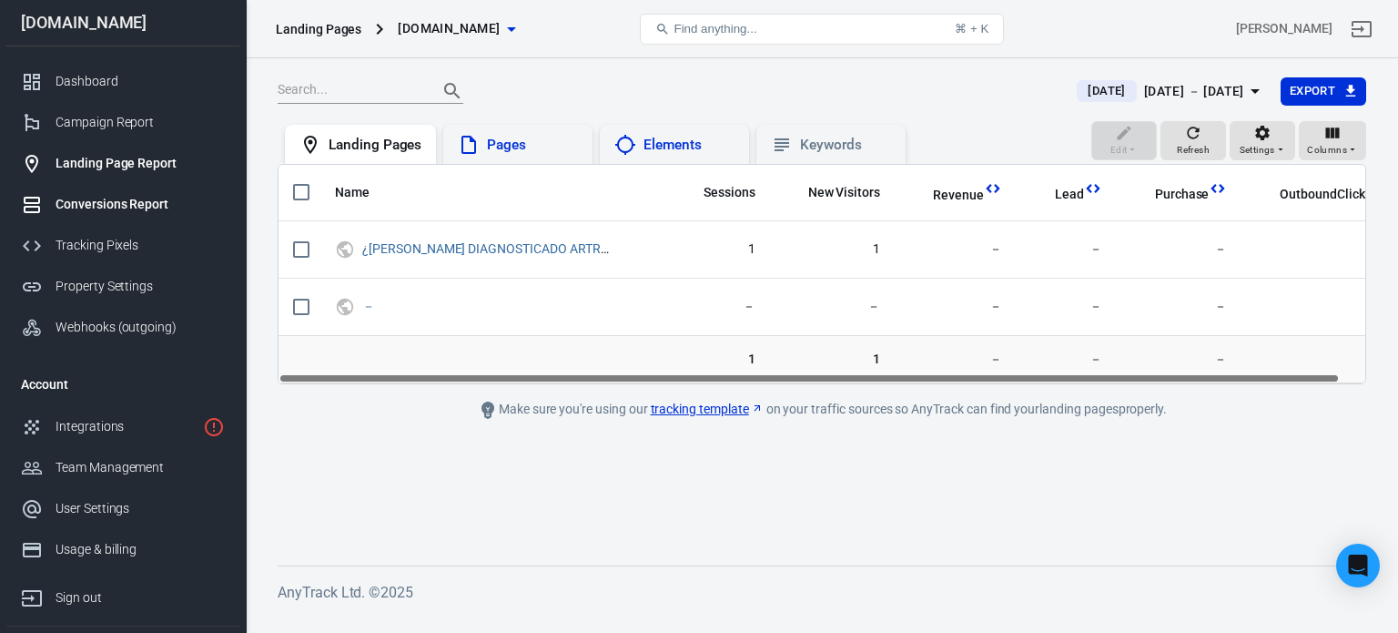
click at [120, 188] on link "Conversions Report" at bounding box center [122, 204] width 233 height 41
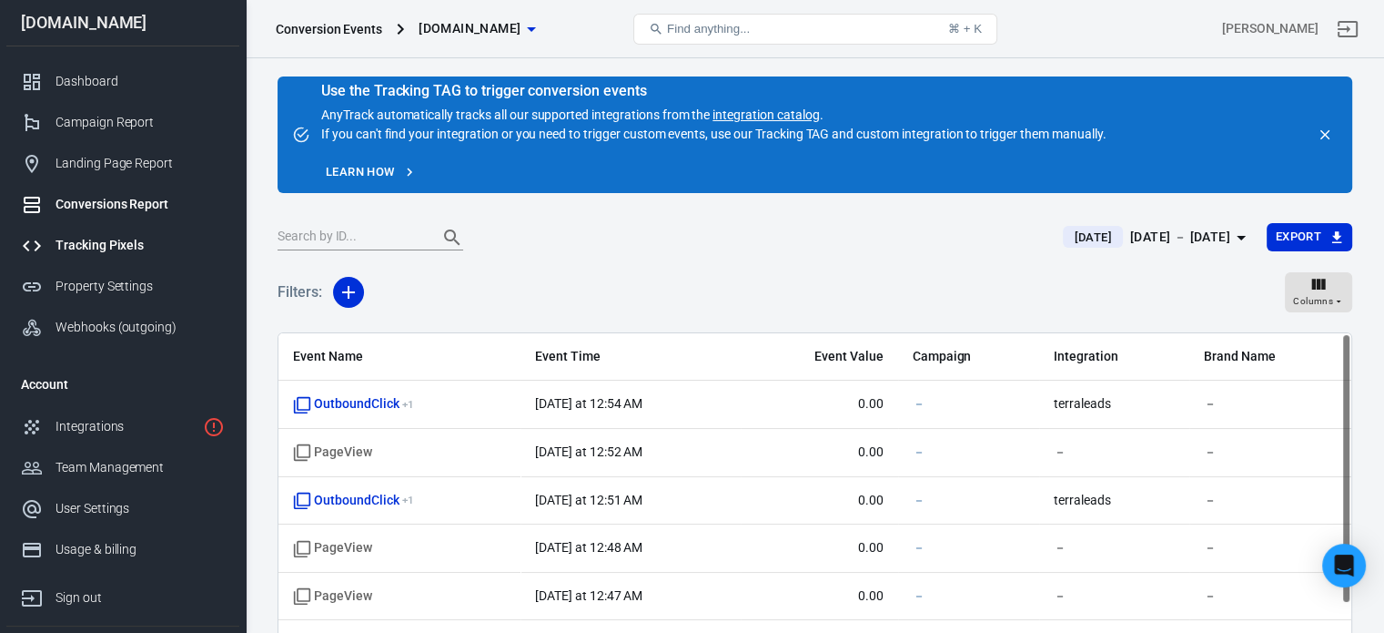
click at [119, 237] on div "Tracking Pixels" at bounding box center [140, 245] width 169 height 19
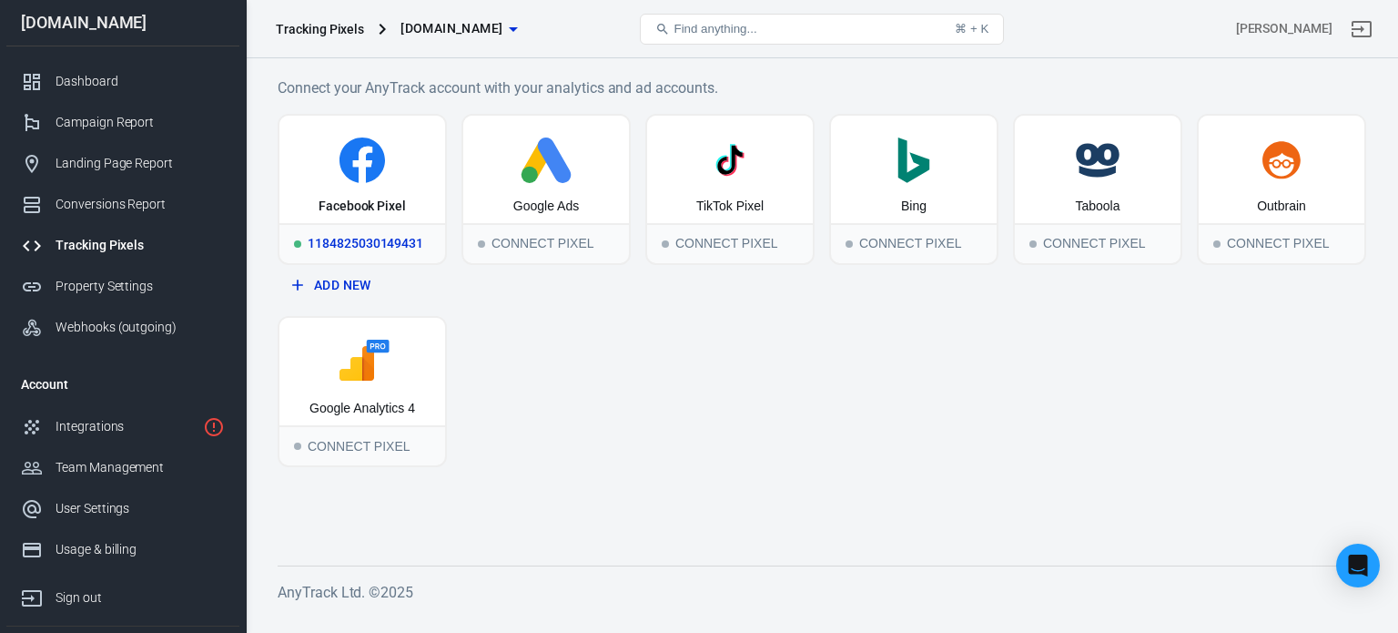
click at [371, 225] on div "1184825030149431" at bounding box center [362, 243] width 166 height 40
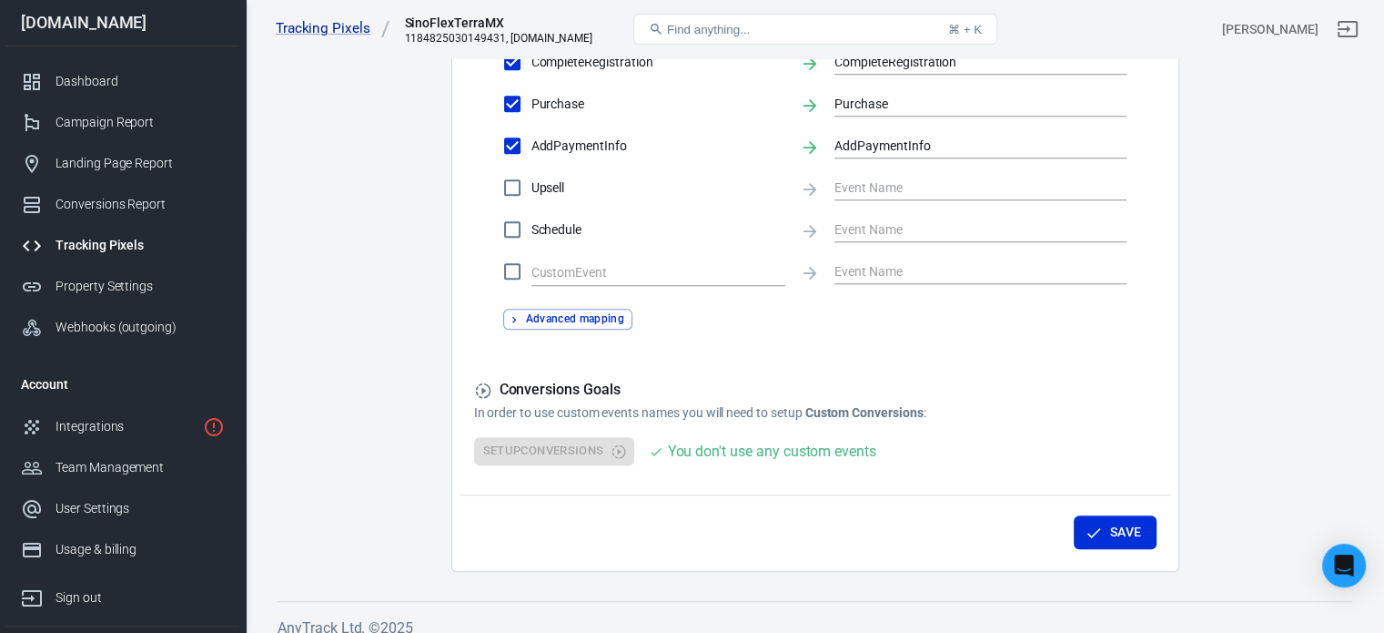
scroll to position [972, 0]
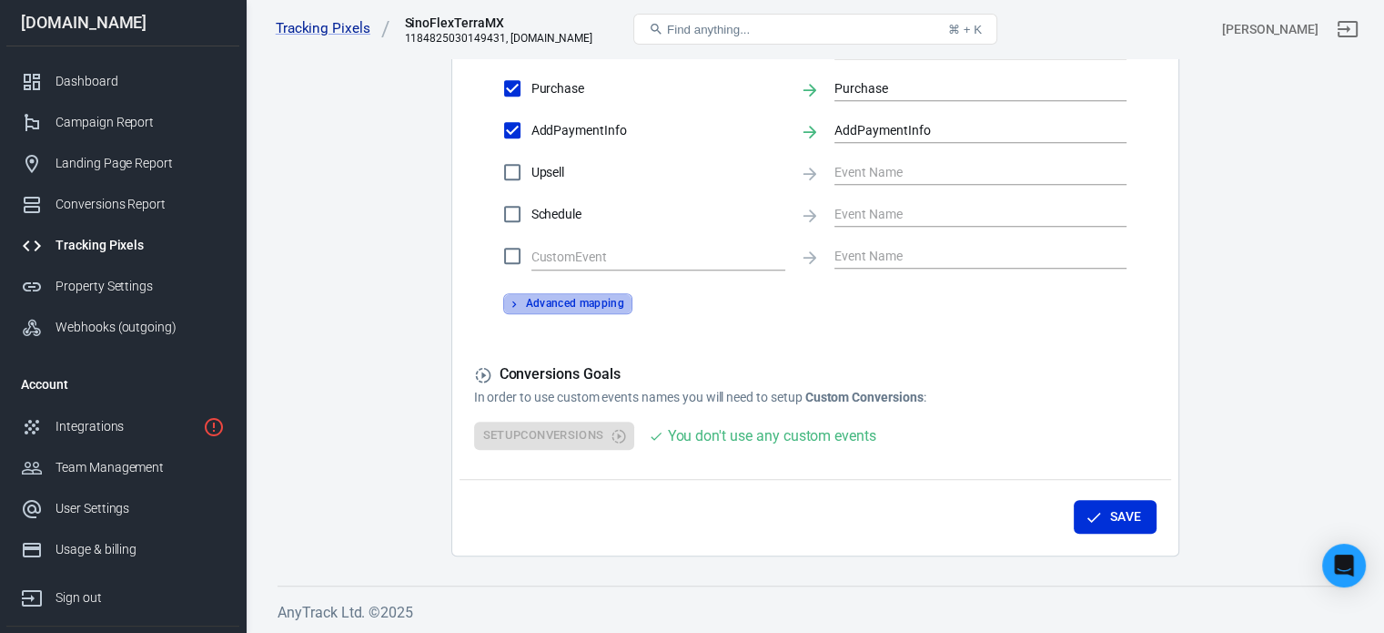
click at [589, 309] on button "Advanced mapping" at bounding box center [568, 303] width 130 height 21
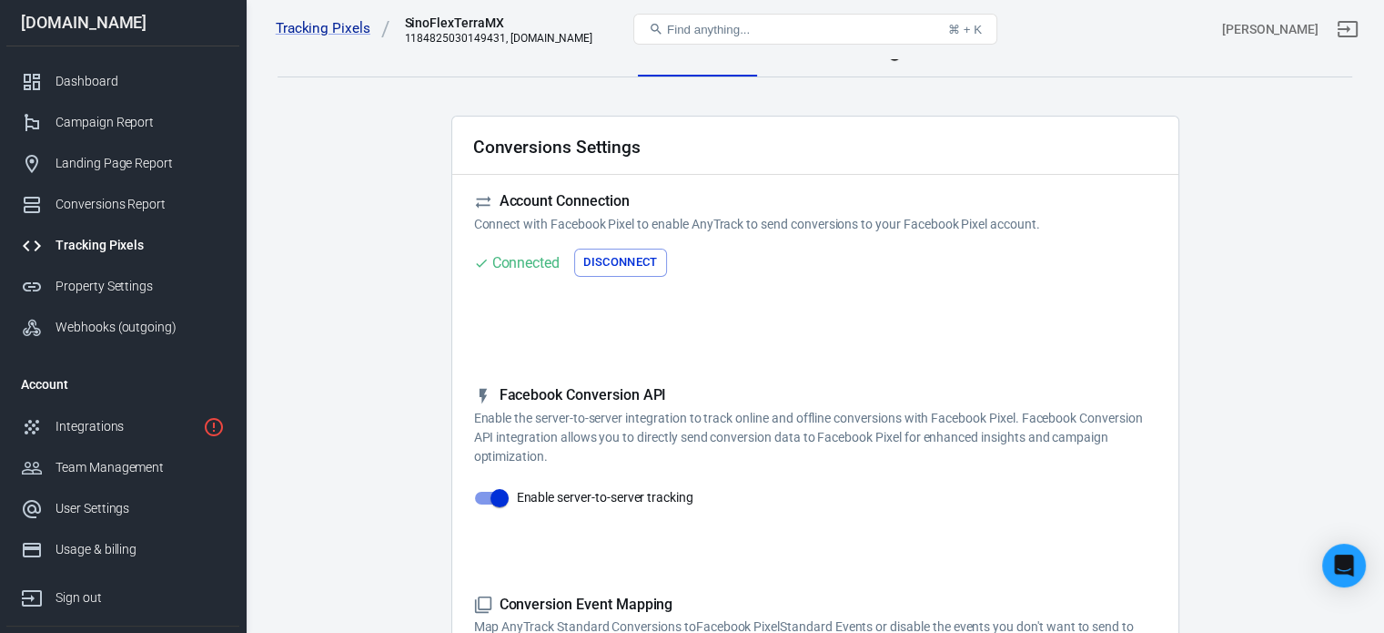
scroll to position [0, 0]
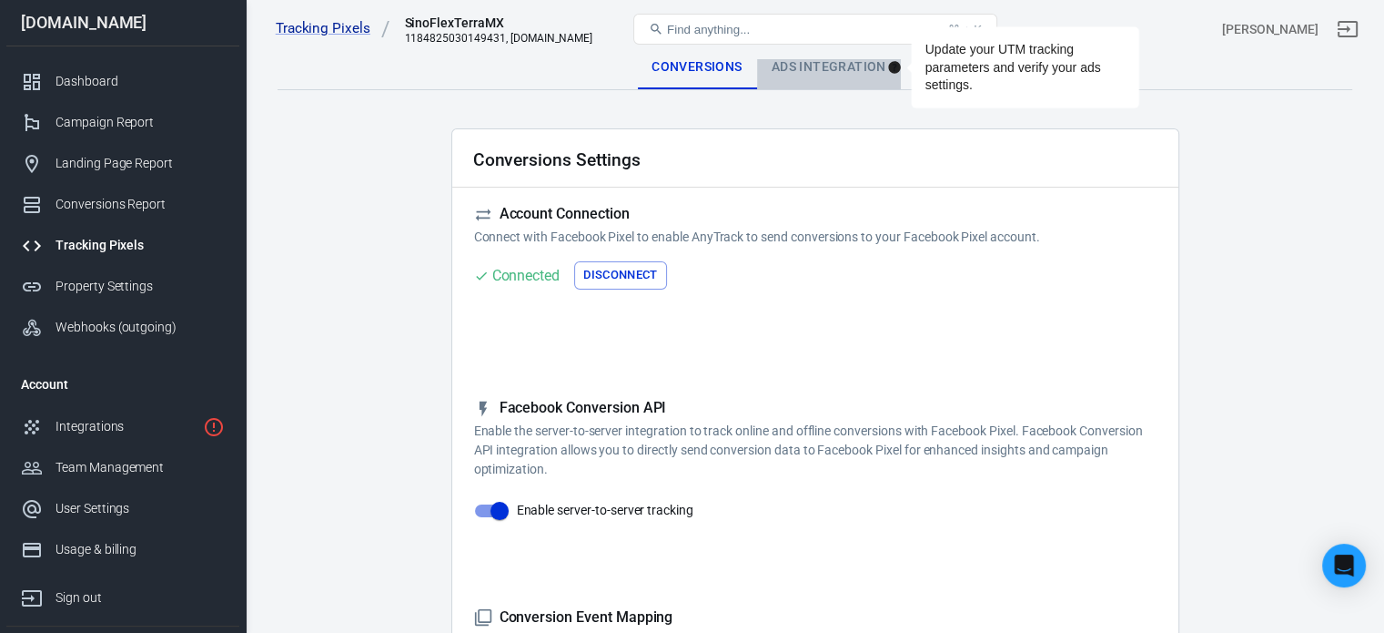
click at [859, 83] on div "Ads Integration" at bounding box center [829, 68] width 144 height 44
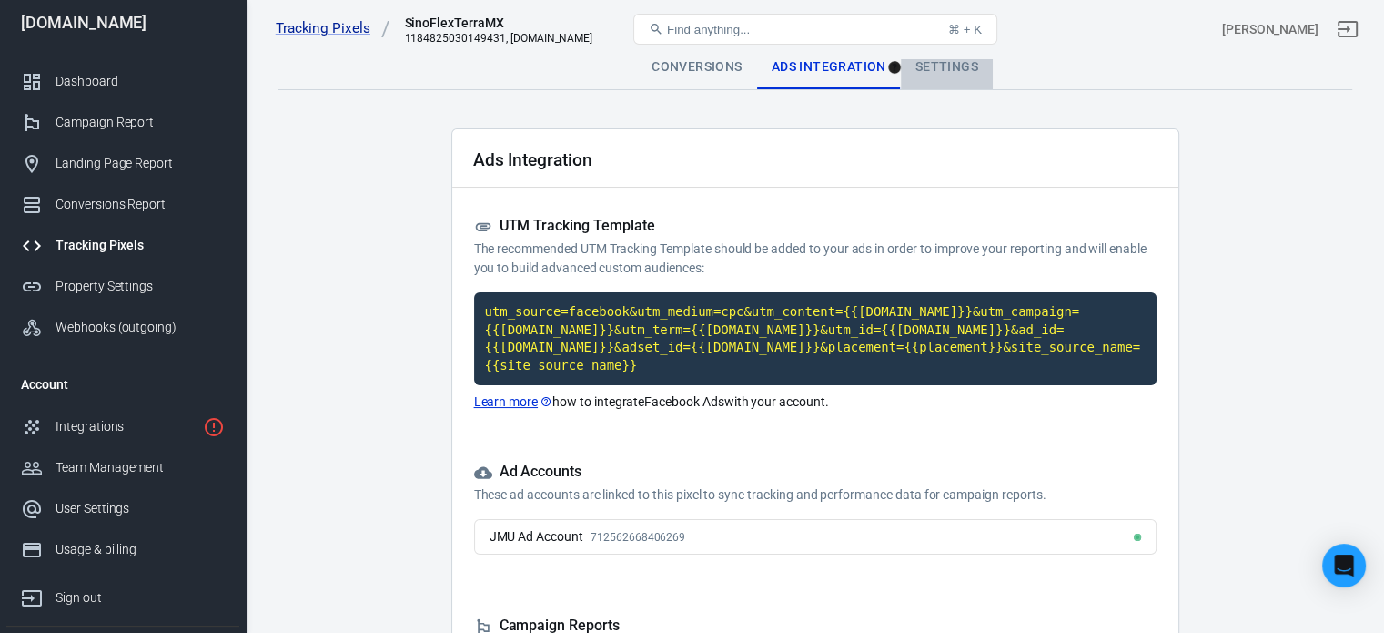
click at [952, 66] on div "Settings" at bounding box center [947, 68] width 92 height 44
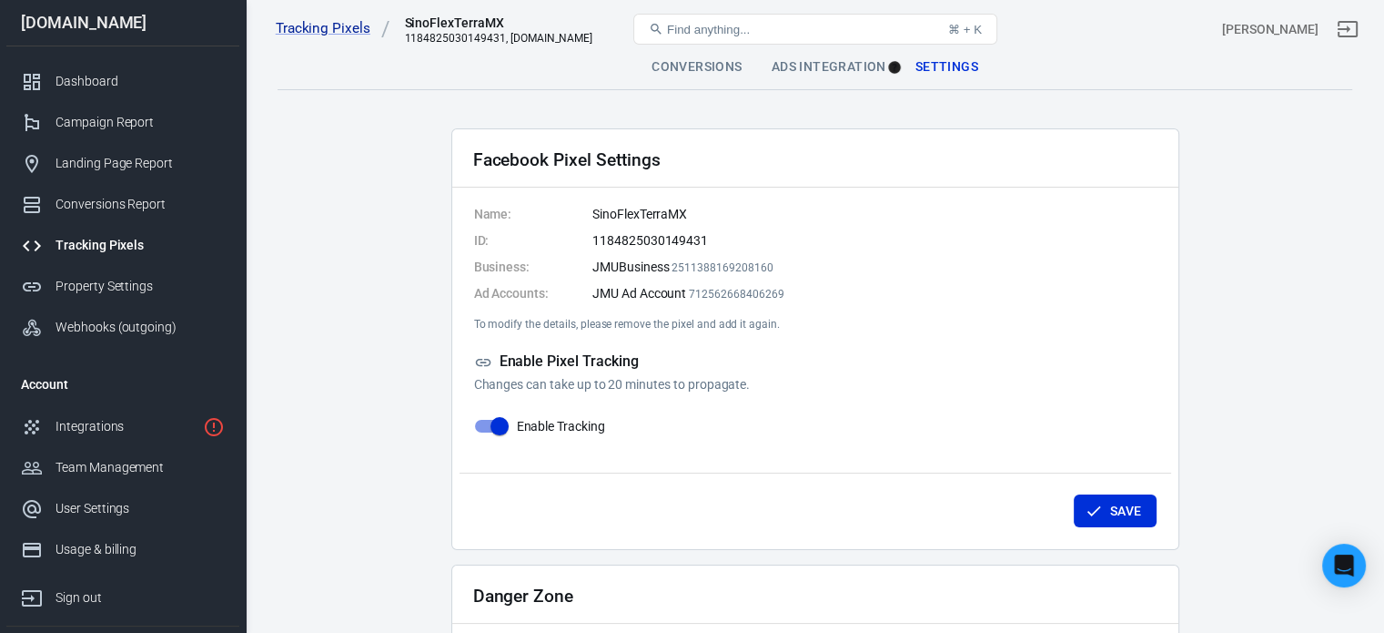
click at [722, 57] on div "Tracking Pixels SinoFlexTerraMX 1184825030149431, velvee.net Find anything... ⌘…" at bounding box center [816, 29] width 1138 height 58
click at [715, 76] on div "Conversions" at bounding box center [696, 68] width 119 height 44
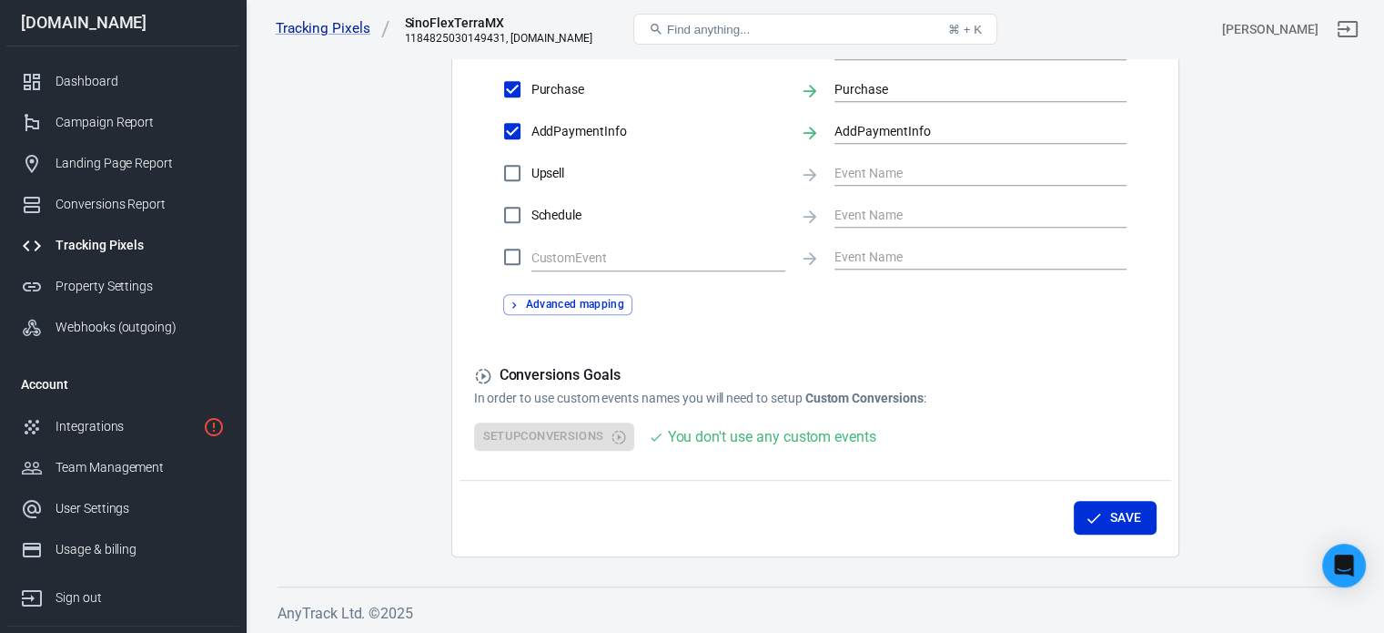
scroll to position [972, 0]
click at [129, 168] on div "Landing Page Report" at bounding box center [140, 163] width 169 height 19
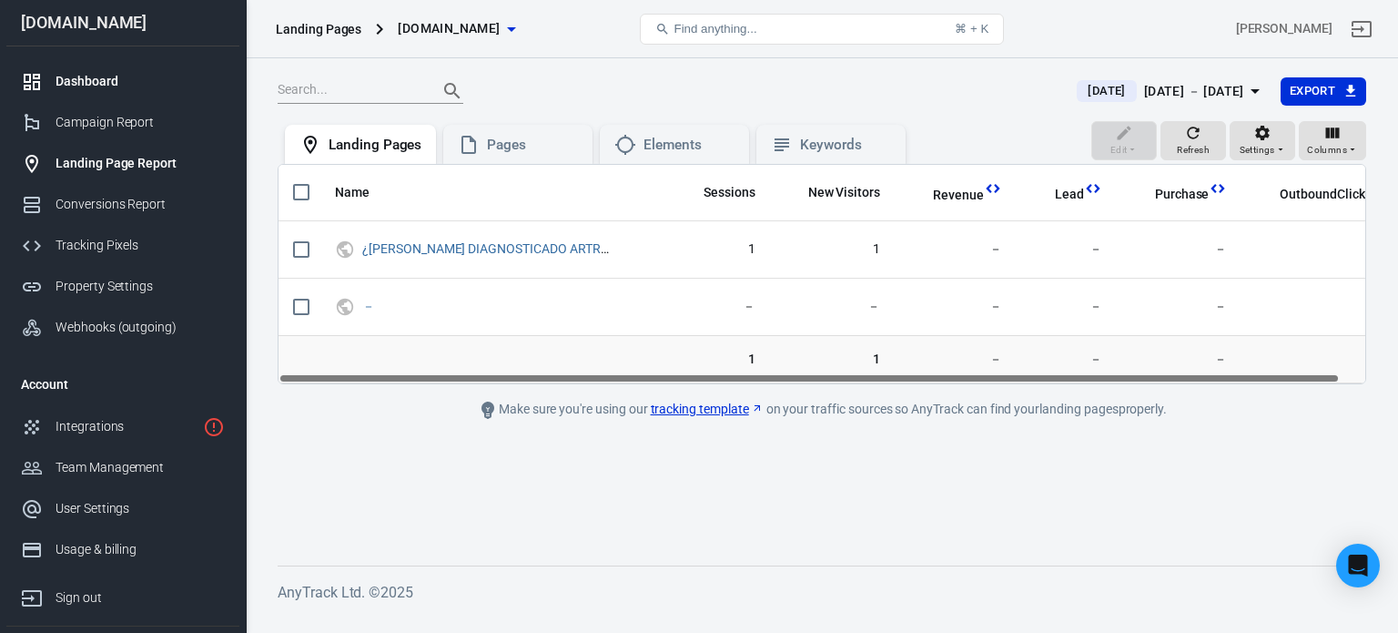
click at [87, 73] on div "Dashboard" at bounding box center [140, 81] width 169 height 19
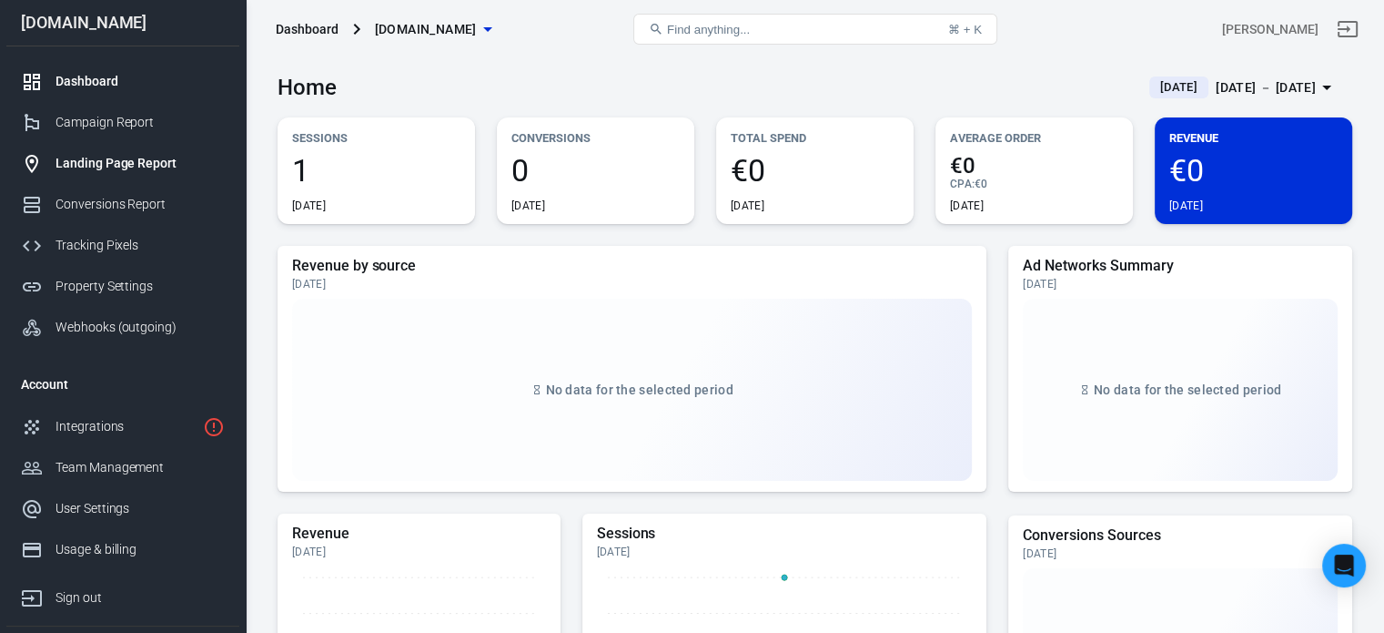
click at [167, 156] on div "Landing Page Report" at bounding box center [140, 163] width 169 height 19
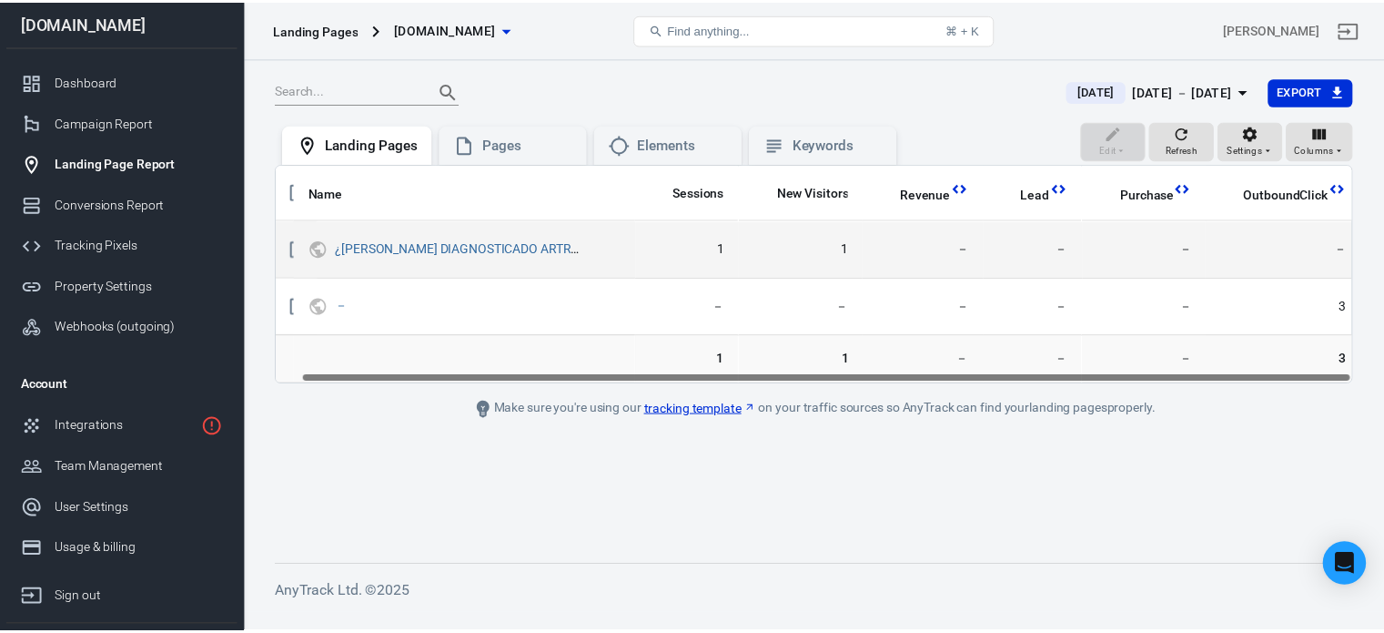
scroll to position [0, 25]
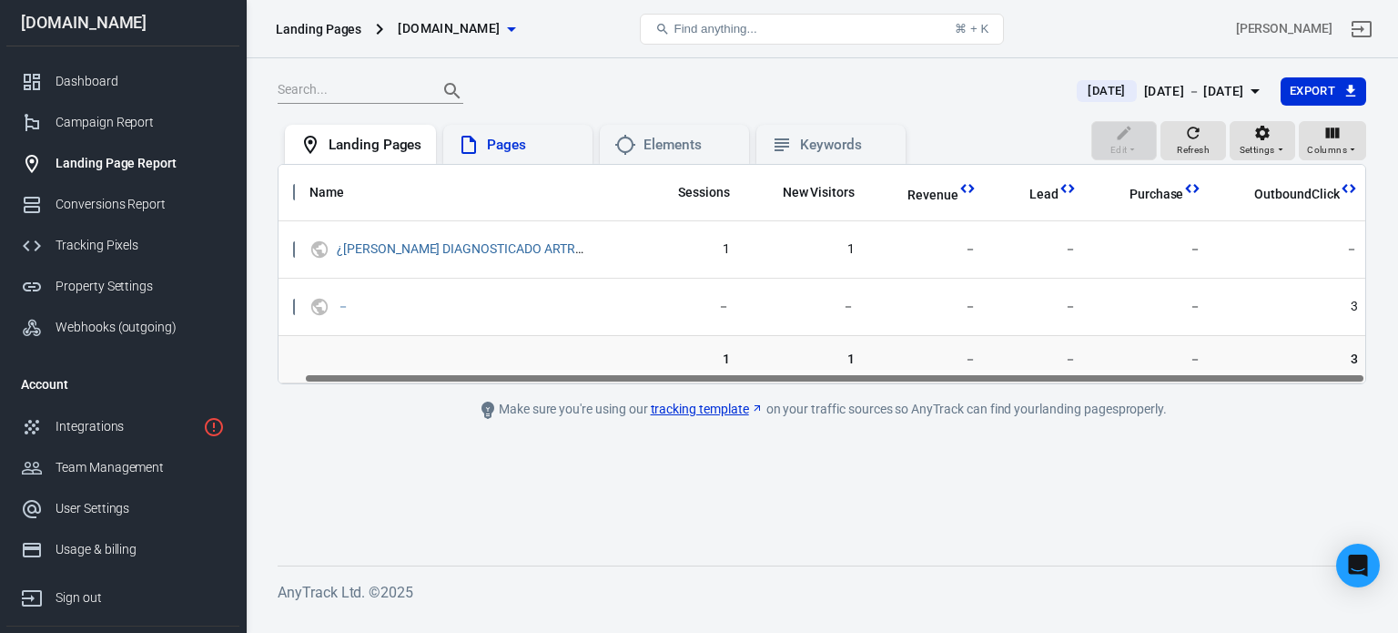
click at [512, 136] on div "Pages" at bounding box center [532, 145] width 91 height 19
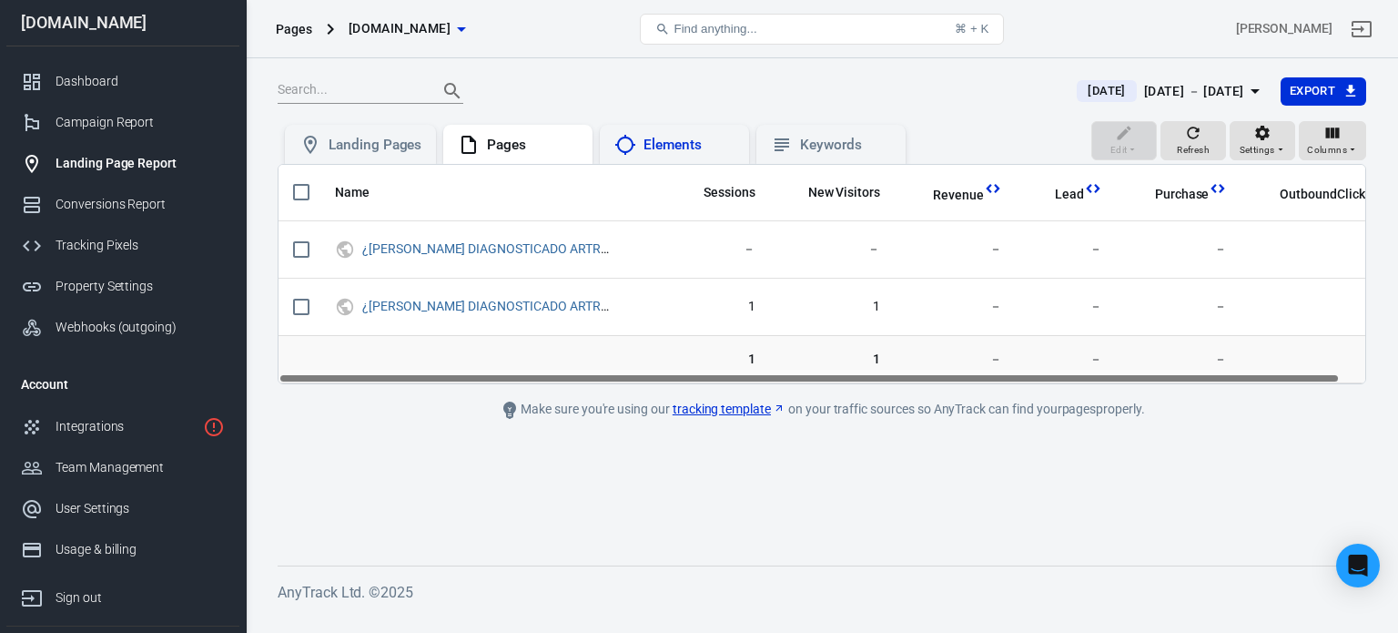
click at [658, 137] on div "Elements" at bounding box center [689, 145] width 91 height 19
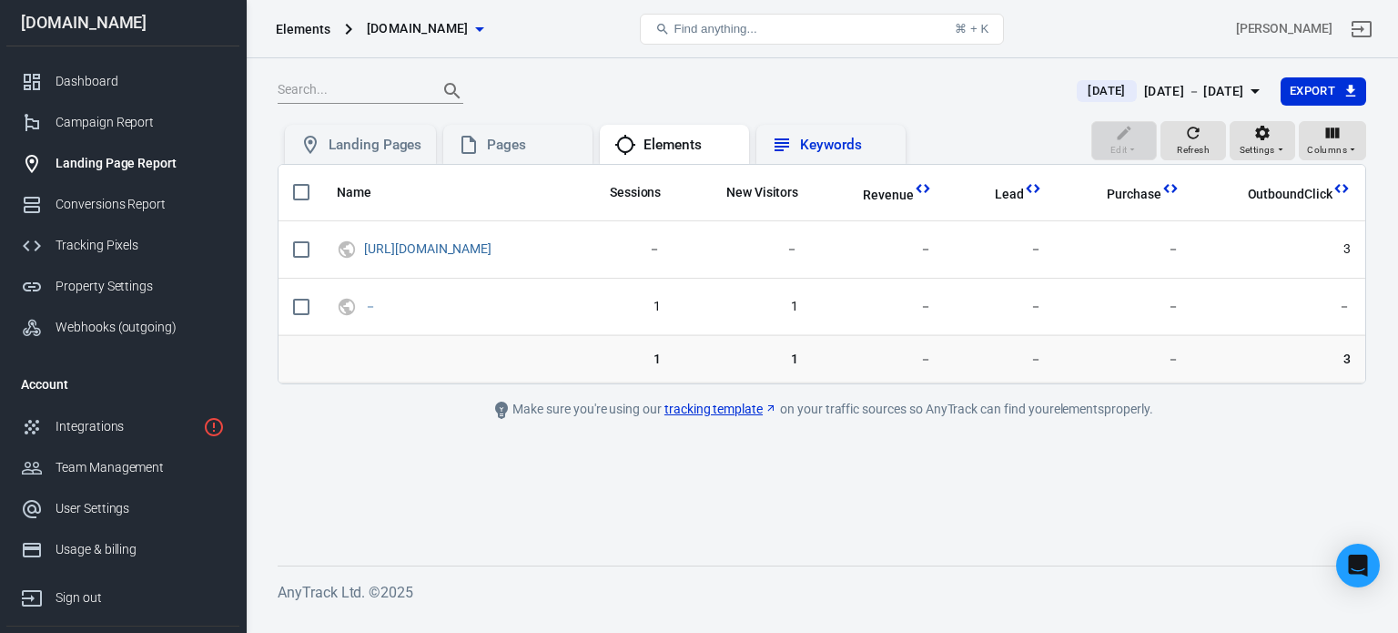
click at [849, 137] on div "Keywords" at bounding box center [845, 145] width 91 height 19
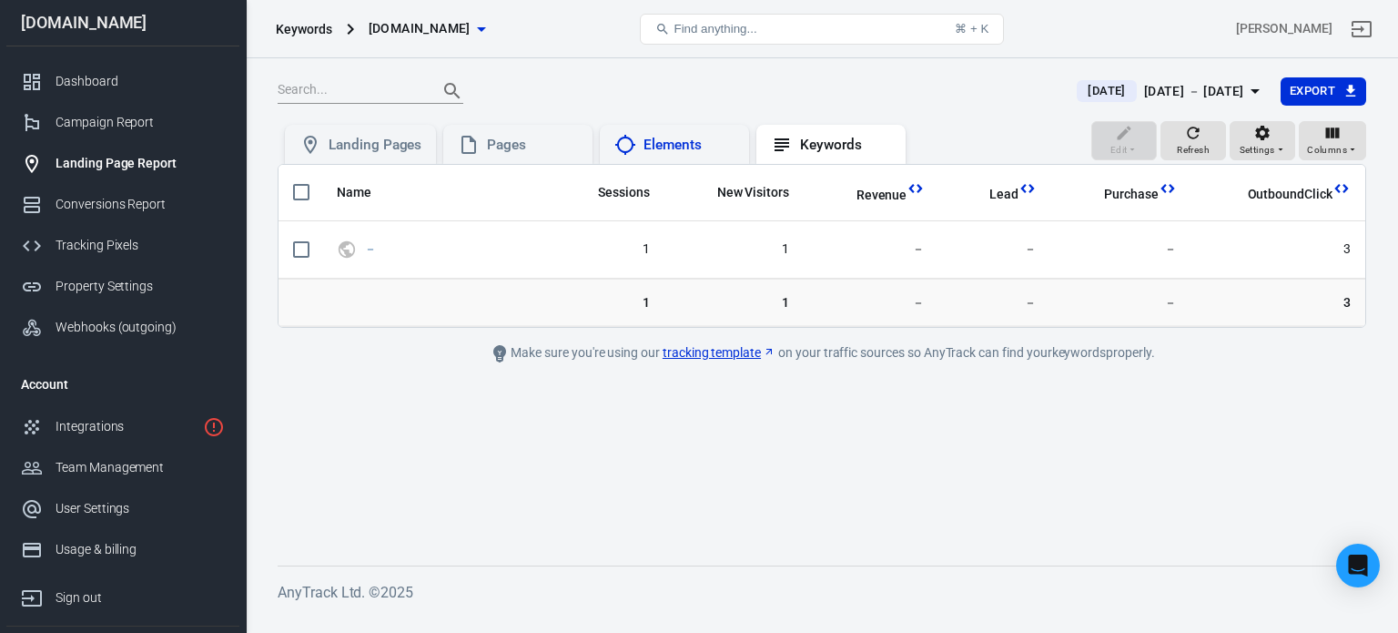
click at [670, 140] on div "Elements" at bounding box center [689, 145] width 91 height 19
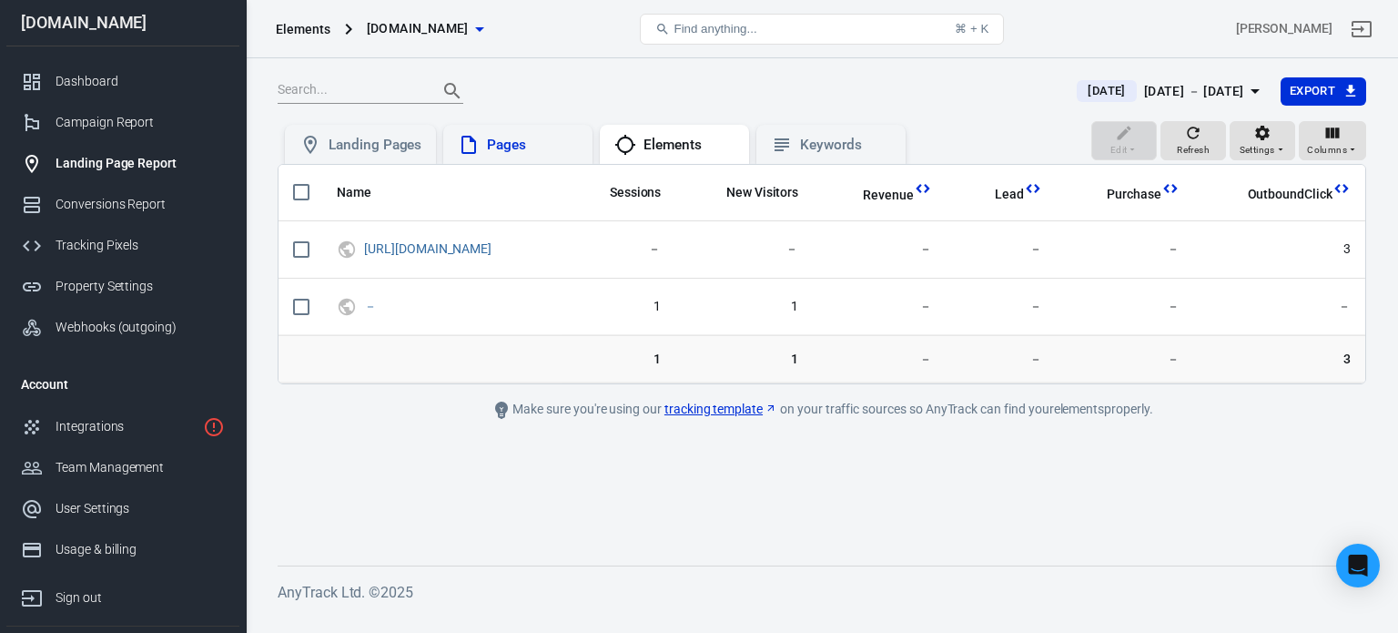
click at [509, 137] on div "Pages" at bounding box center [532, 145] width 91 height 19
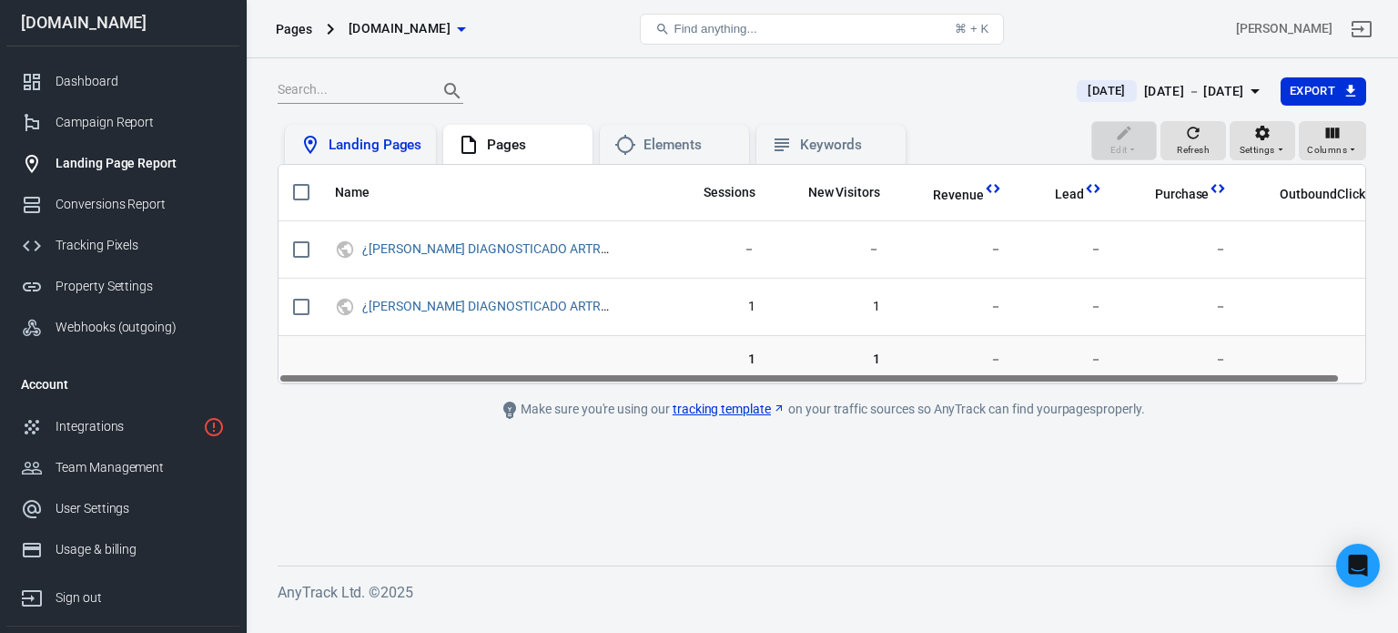
click at [382, 148] on div "Landing Pages" at bounding box center [375, 145] width 93 height 19
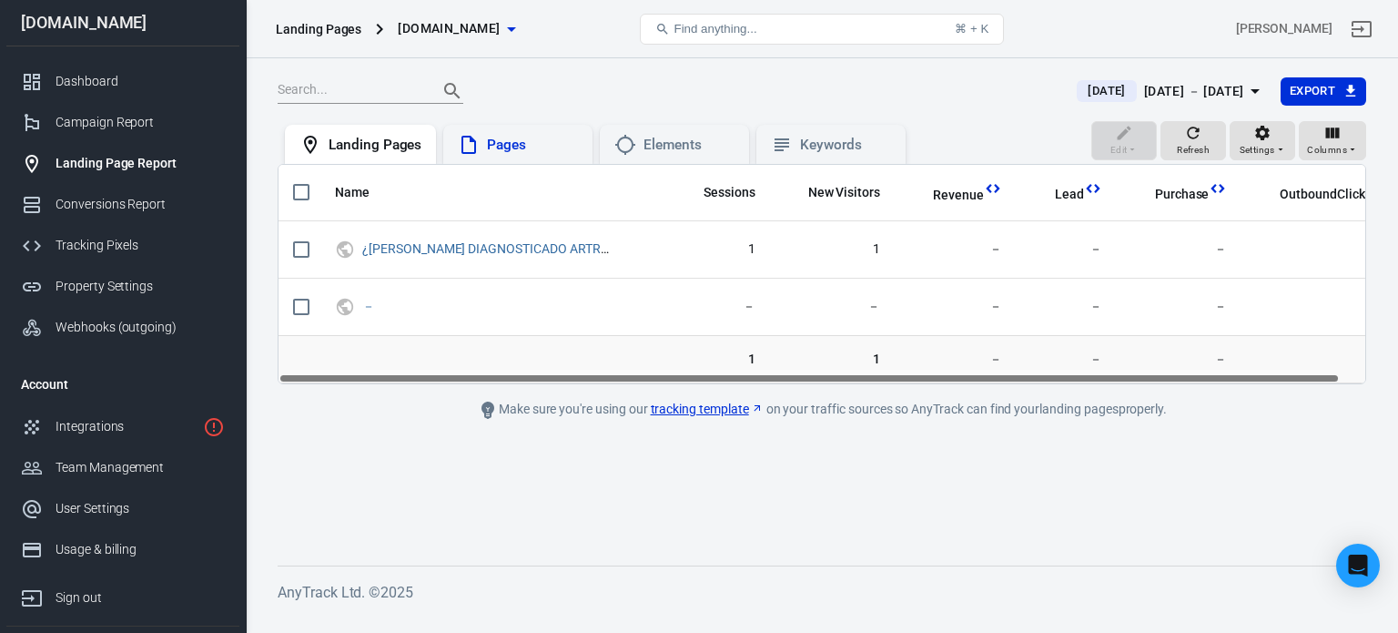
click at [531, 131] on div "Pages" at bounding box center [517, 145] width 149 height 40
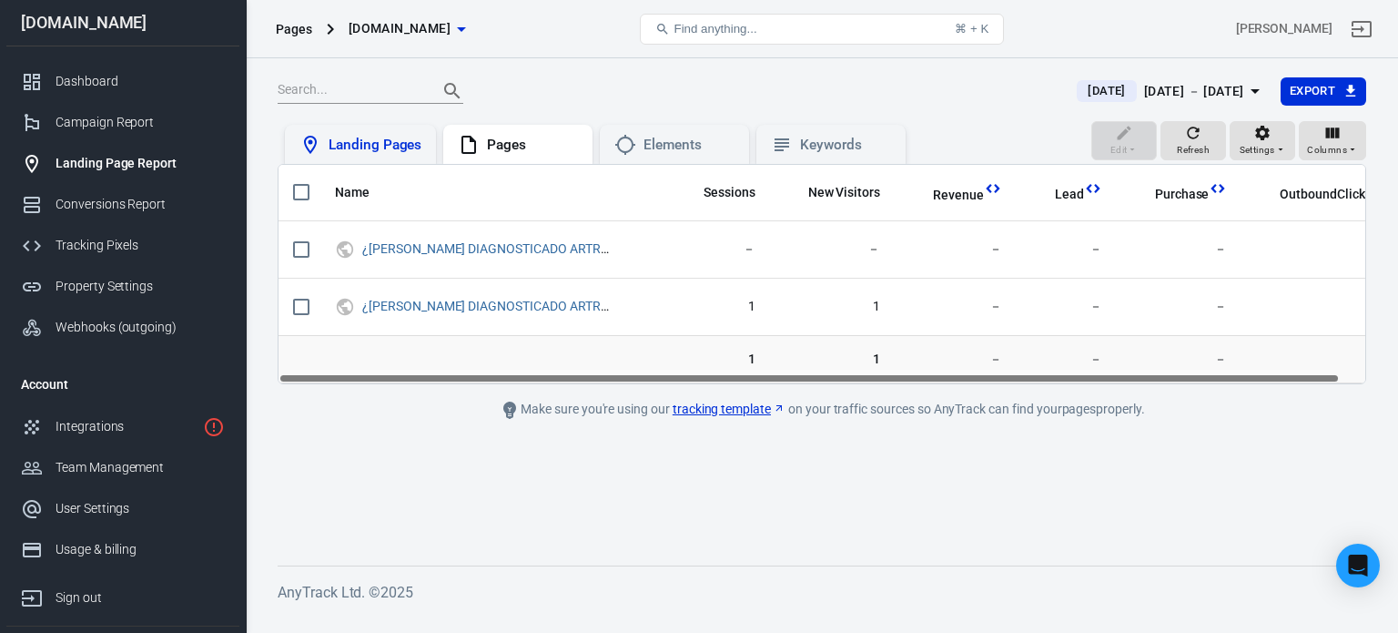
click at [366, 143] on div "Landing Pages" at bounding box center [375, 145] width 93 height 19
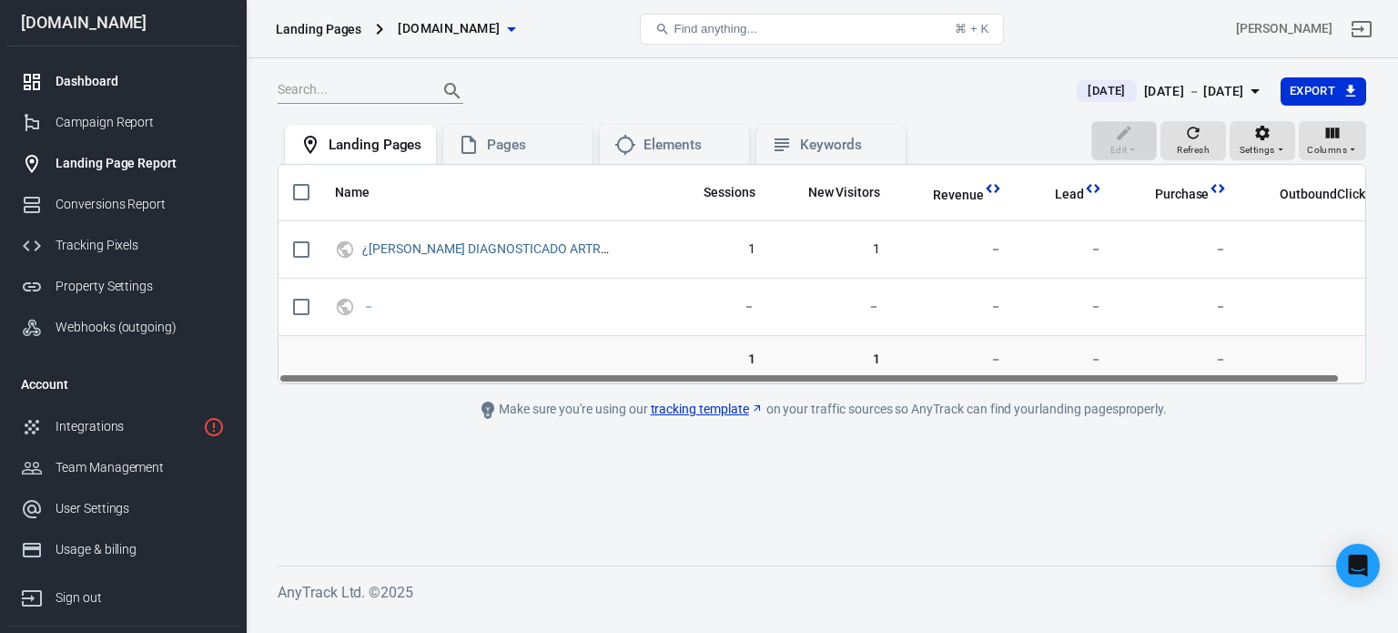
click at [131, 86] on div "Dashboard" at bounding box center [140, 81] width 169 height 19
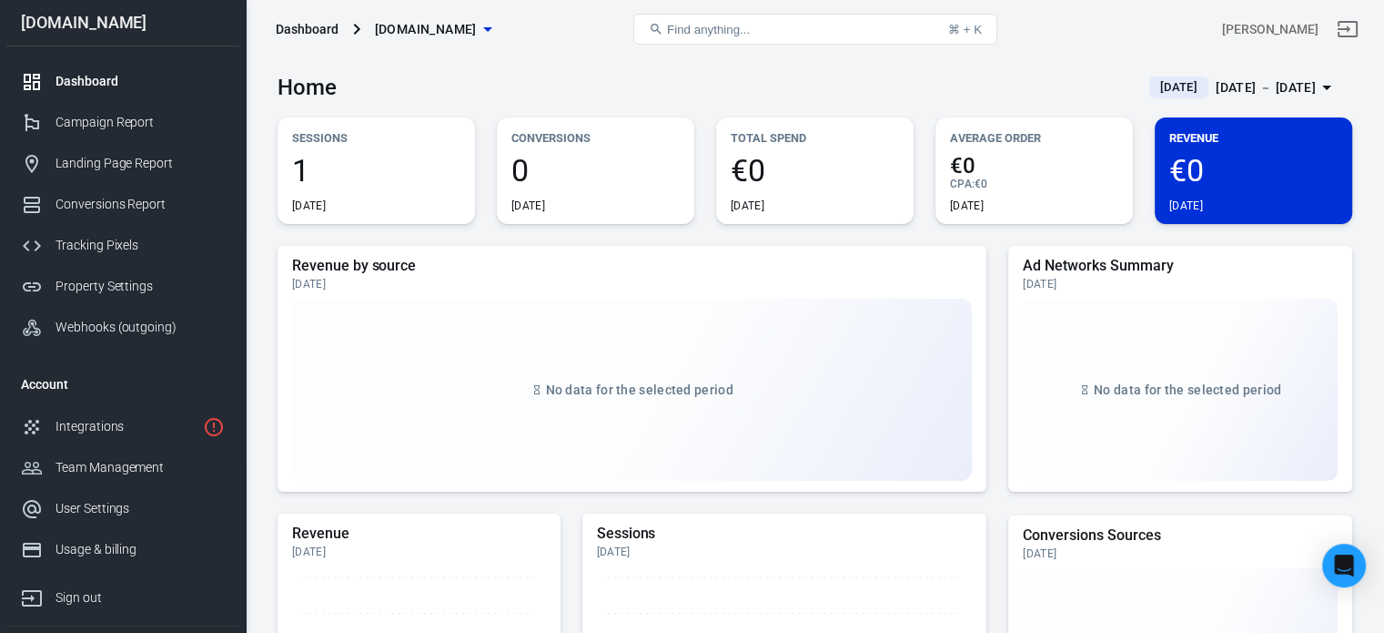
scroll to position [610, 0]
